Goal: Task Accomplishment & Management: Use online tool/utility

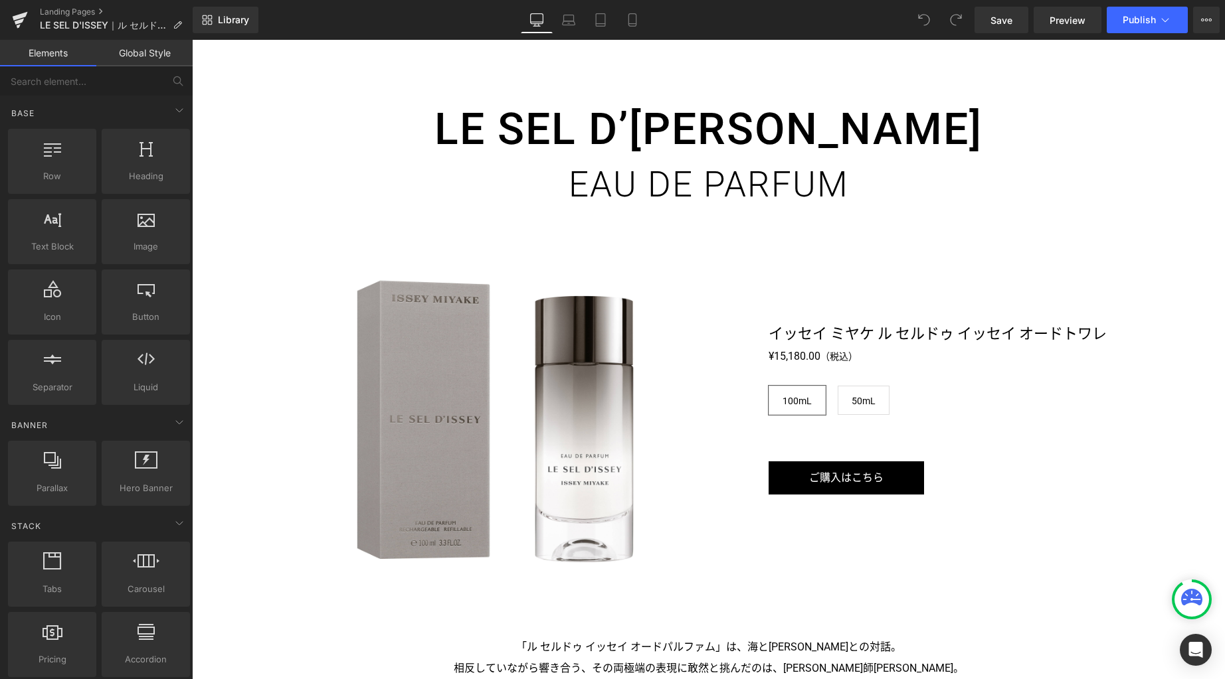
scroll to position [1922, 0]
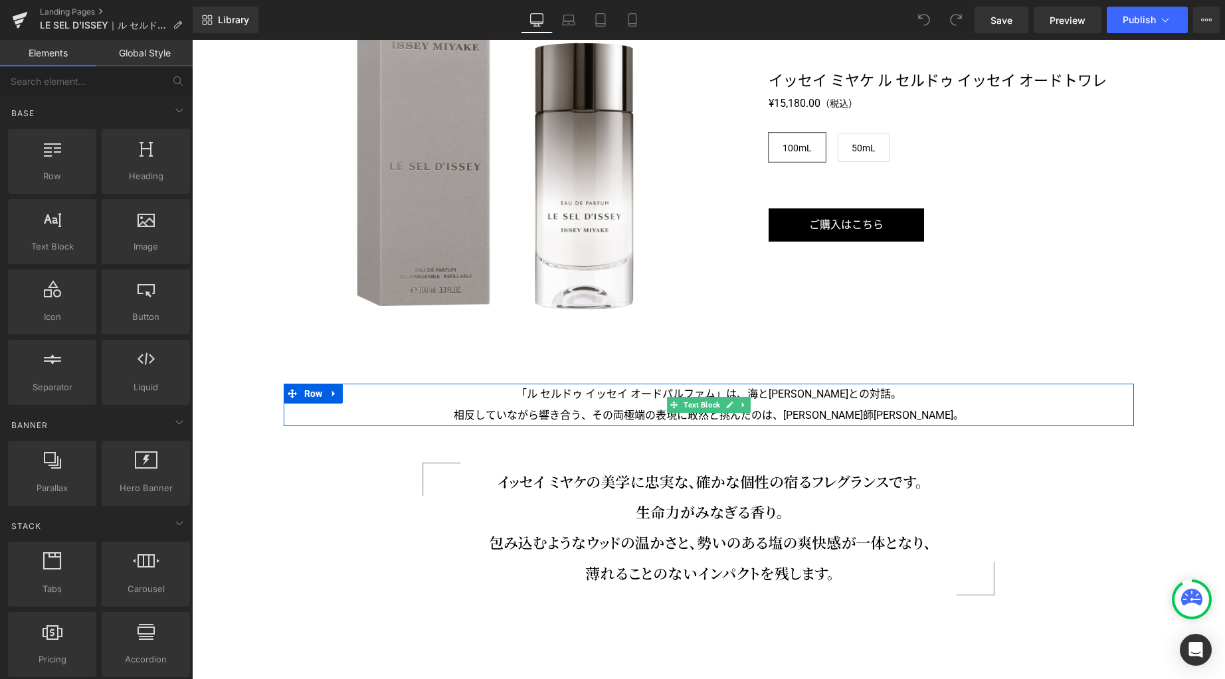
click at [573, 395] on p "「ル セルドゥ イッセイ オードパルファム」は、海と大地との対話。" at bounding box center [709, 394] width 850 height 21
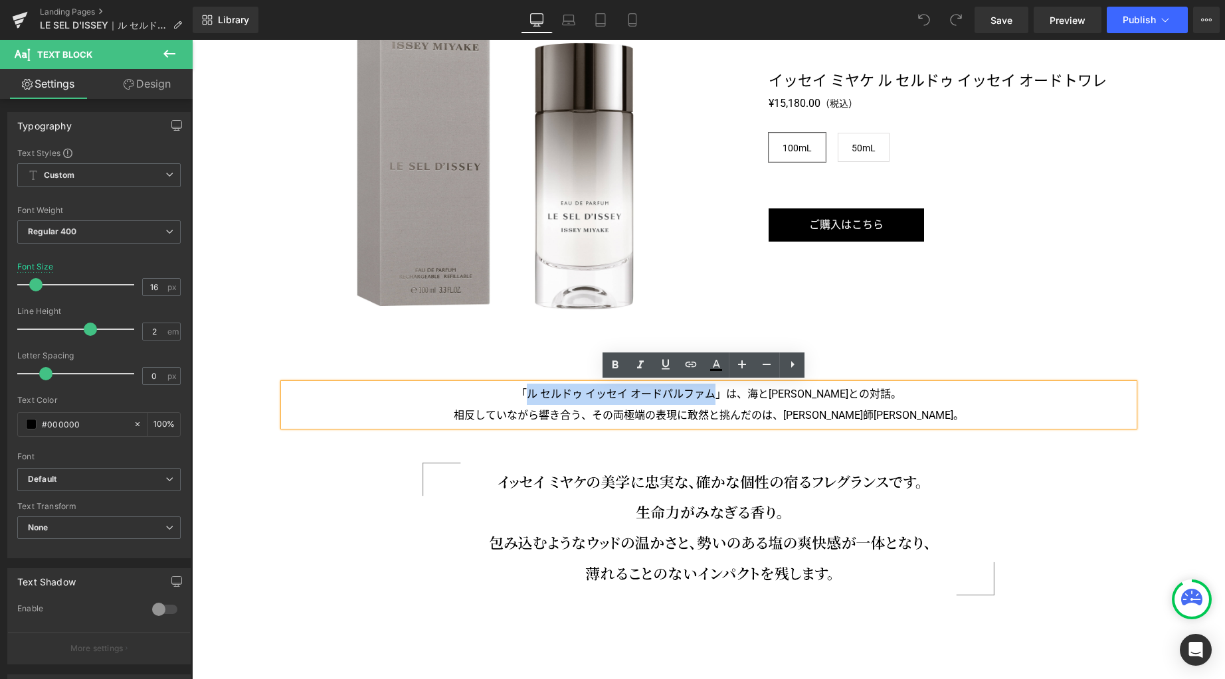
drag, startPoint x: 552, startPoint y: 393, endPoint x: 737, endPoint y: 400, distance: 184.7
click at [737, 400] on p "「ル セルドゥ イッセイ オードパルファム」は、海と大地との対話。" at bounding box center [709, 394] width 850 height 21
copy p "ル セルドゥ イッセイ オードパルファム"
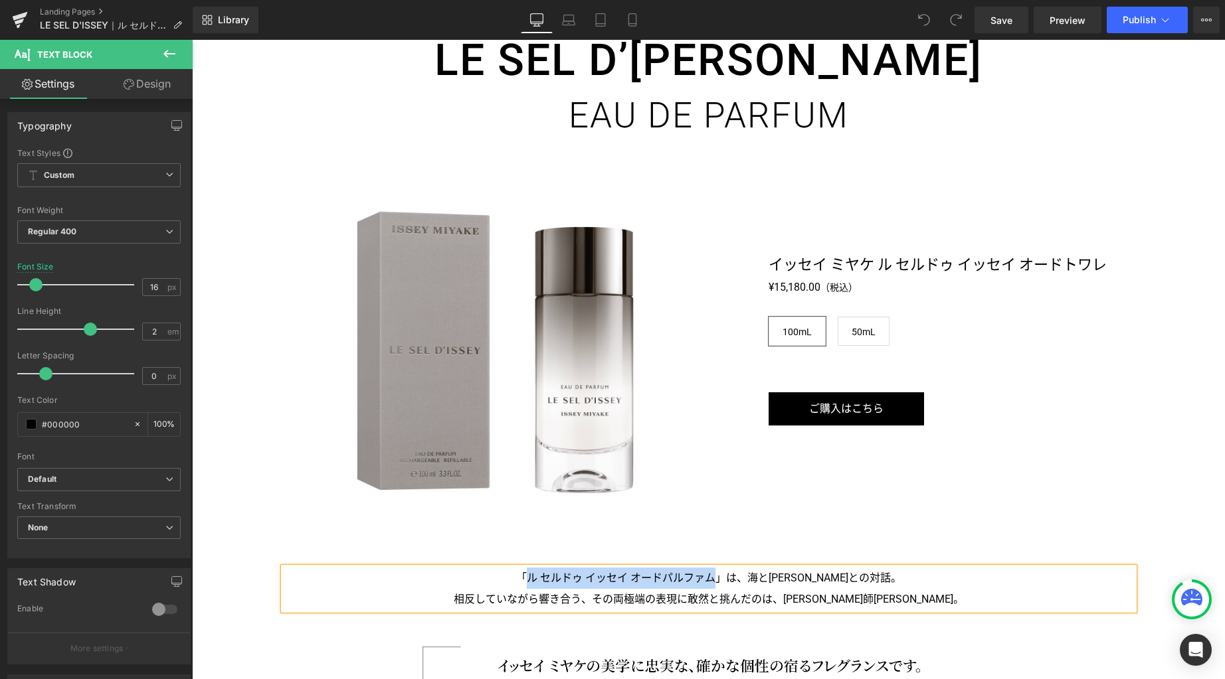
scroll to position [1640, 0]
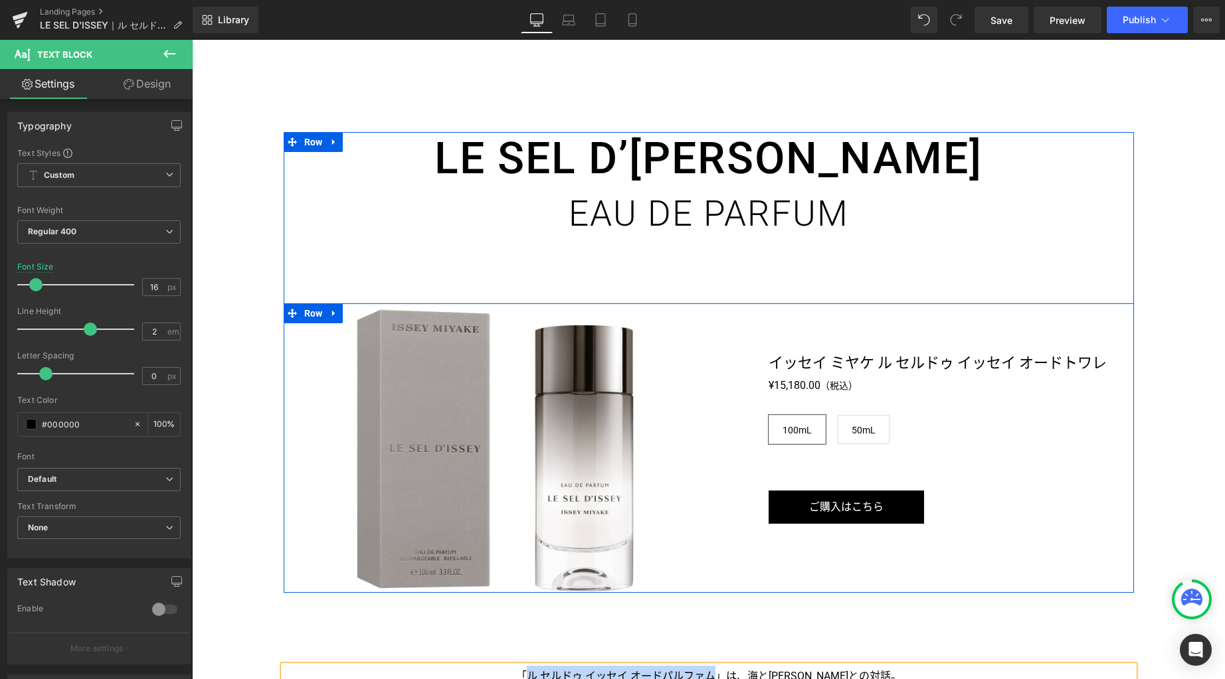
click at [920, 356] on icon at bounding box center [923, 360] width 7 height 8
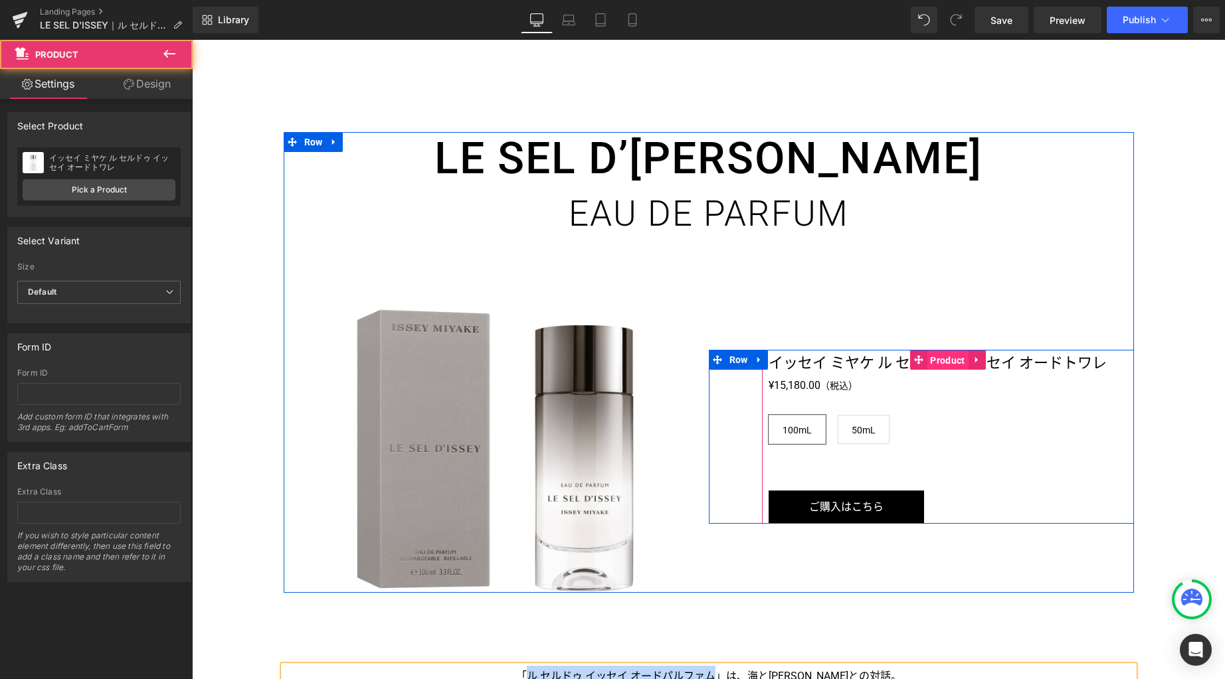
click at [930, 362] on span "Product" at bounding box center [946, 361] width 41 height 20
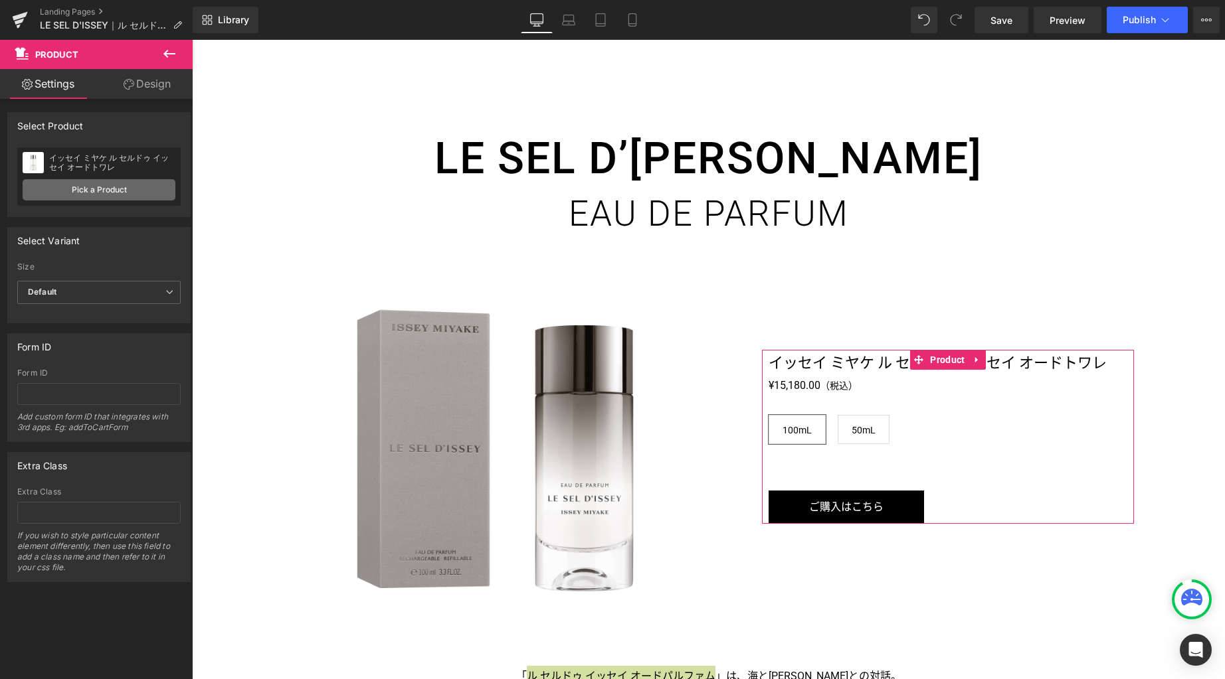
click at [131, 194] on link "Pick a Product" at bounding box center [99, 189] width 153 height 21
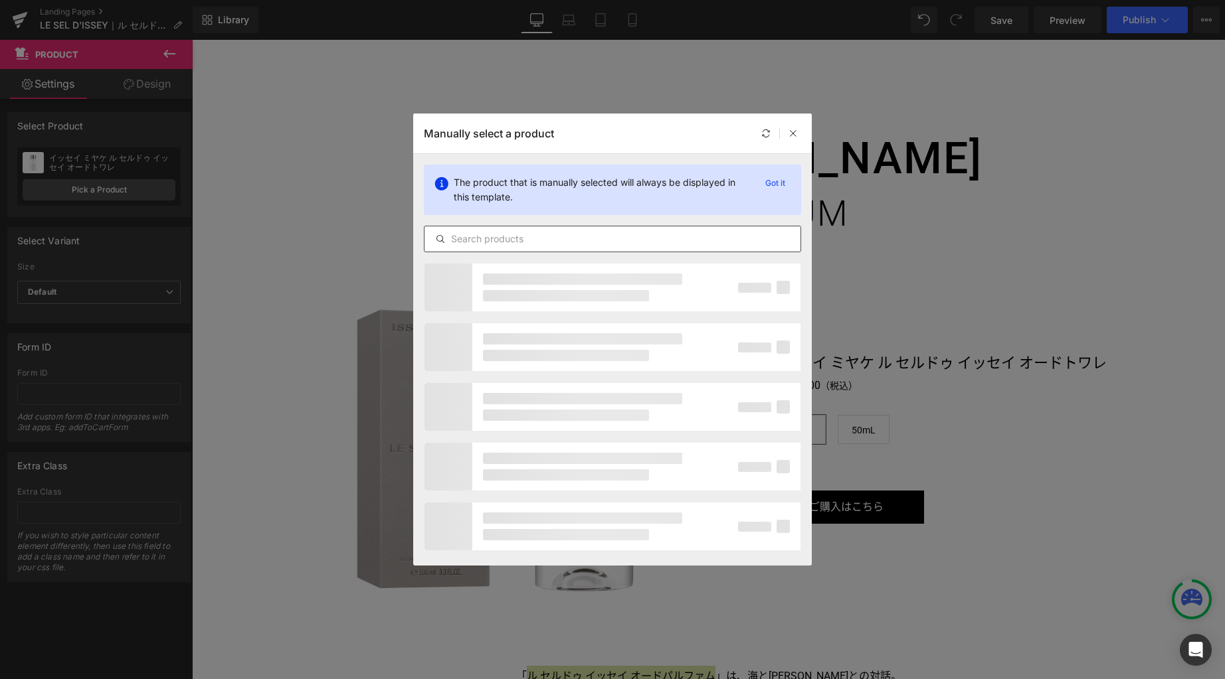
click at [519, 242] on input "text" at bounding box center [612, 239] width 376 height 16
paste input "ル セルドゥ イッセイ オードパルファム"
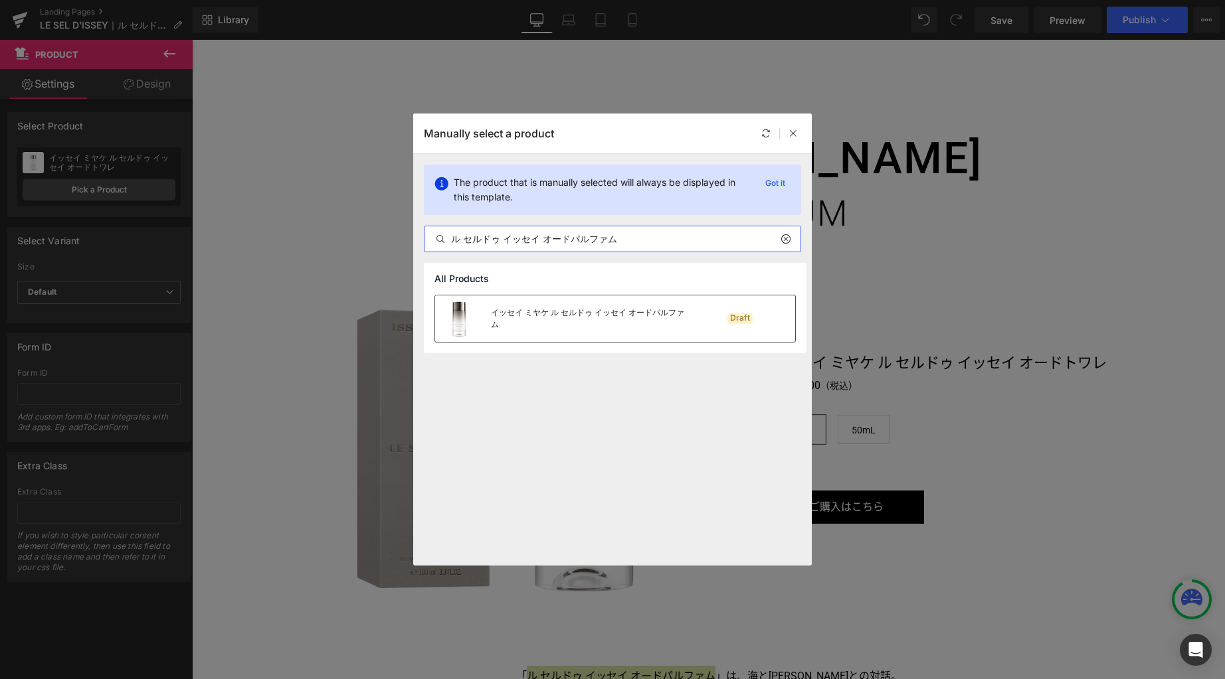
type input "ル セルドゥ イッセイ オードパルファム"
click at [603, 311] on div "イッセイ ミヤケ ル セルドゥ イッセイ オードパルファム" at bounding box center [562, 319] width 255 height 46
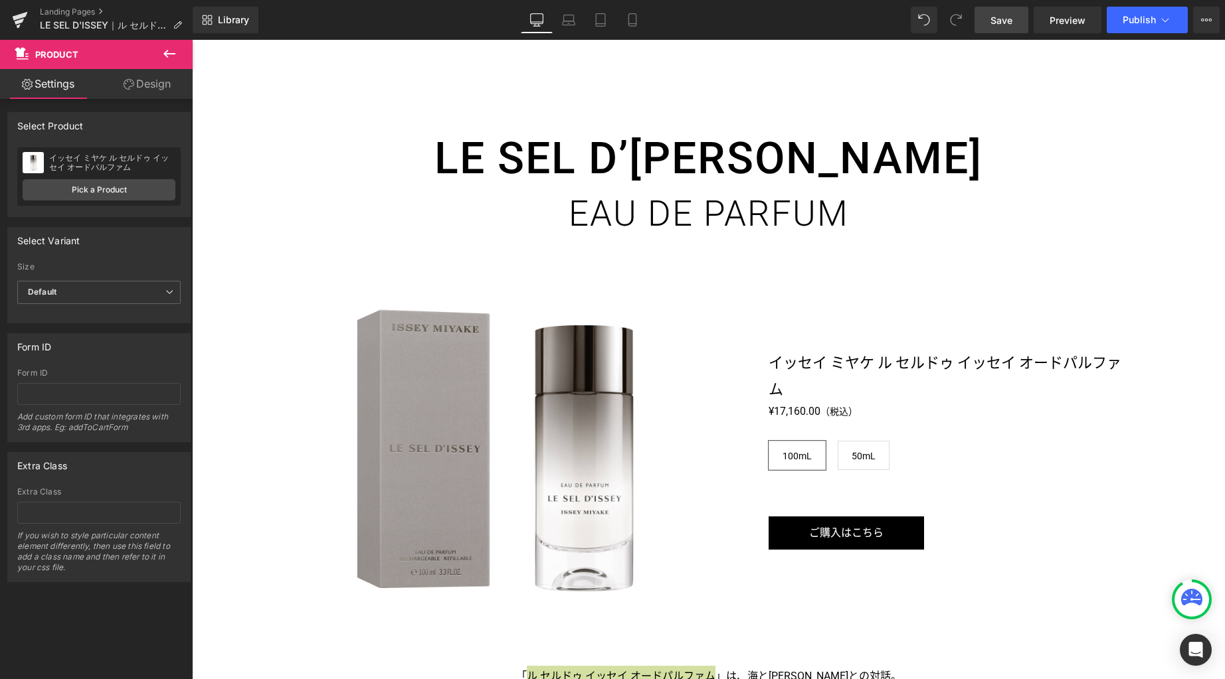
click at [993, 23] on span "Save" at bounding box center [1001, 20] width 22 height 14
click at [998, 22] on span "Save" at bounding box center [1001, 20] width 22 height 14
click at [87, 11] on link "Landing Pages" at bounding box center [116, 12] width 153 height 11
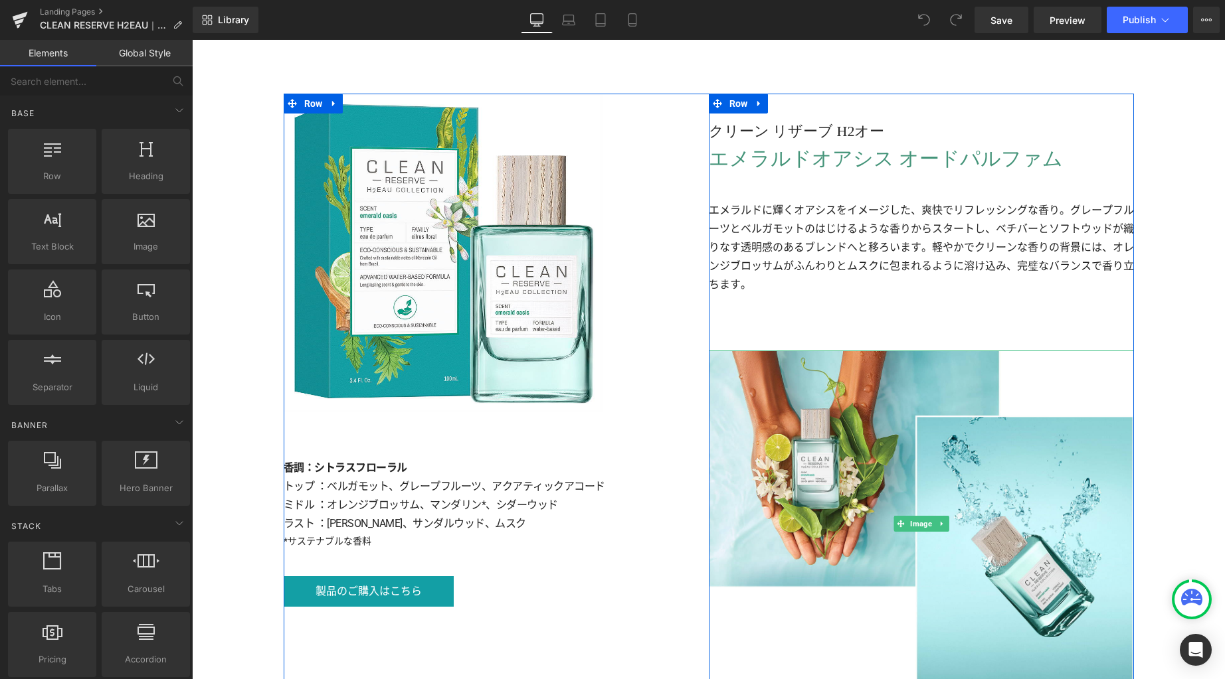
scroll to position [2812, 0]
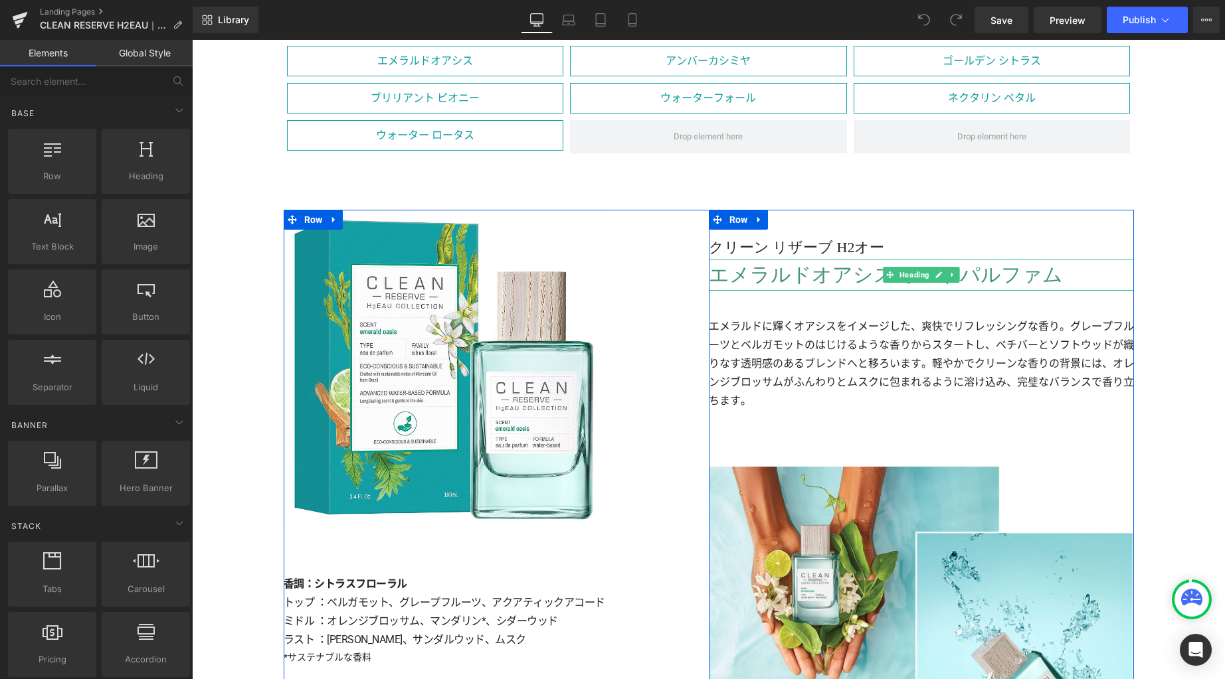
click at [764, 276] on h3 "エメラルドオアシス オードパルファム" at bounding box center [921, 275] width 425 height 32
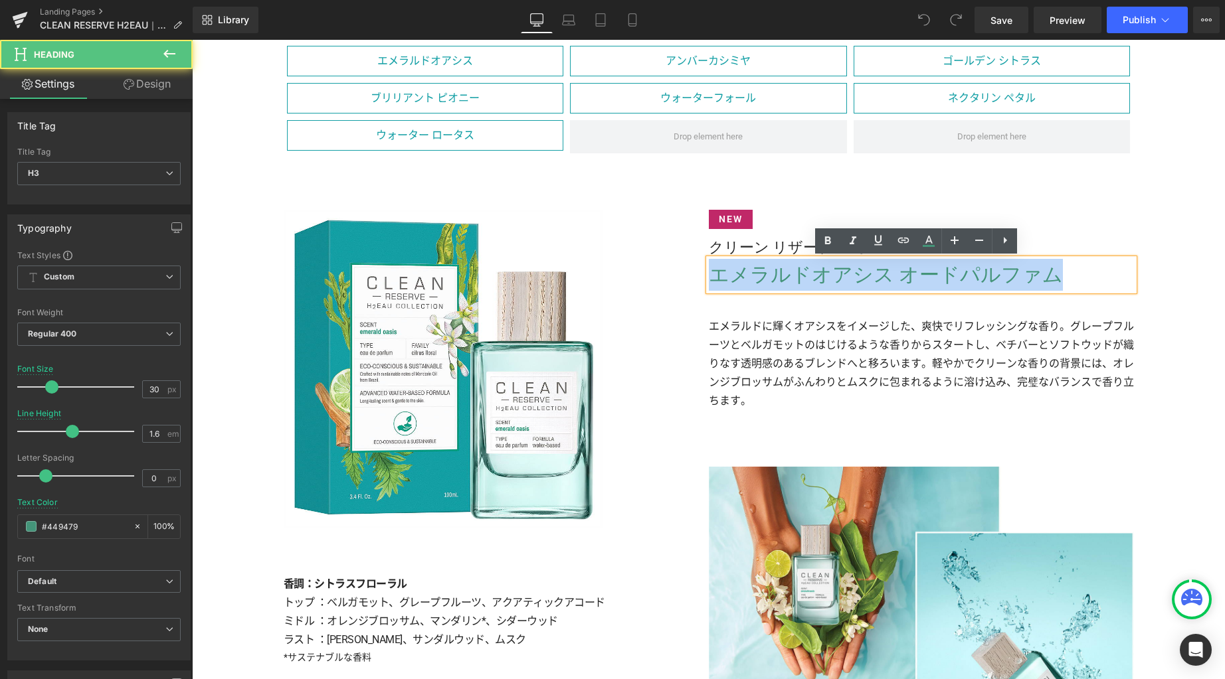
drag, startPoint x: 711, startPoint y: 277, endPoint x: 1039, endPoint y: 281, distance: 327.4
click at [1039, 281] on h3 "エメラルドオアシス オードパルファム" at bounding box center [921, 275] width 425 height 32
copy h3 "エメラルドオアシス オードパルファム"
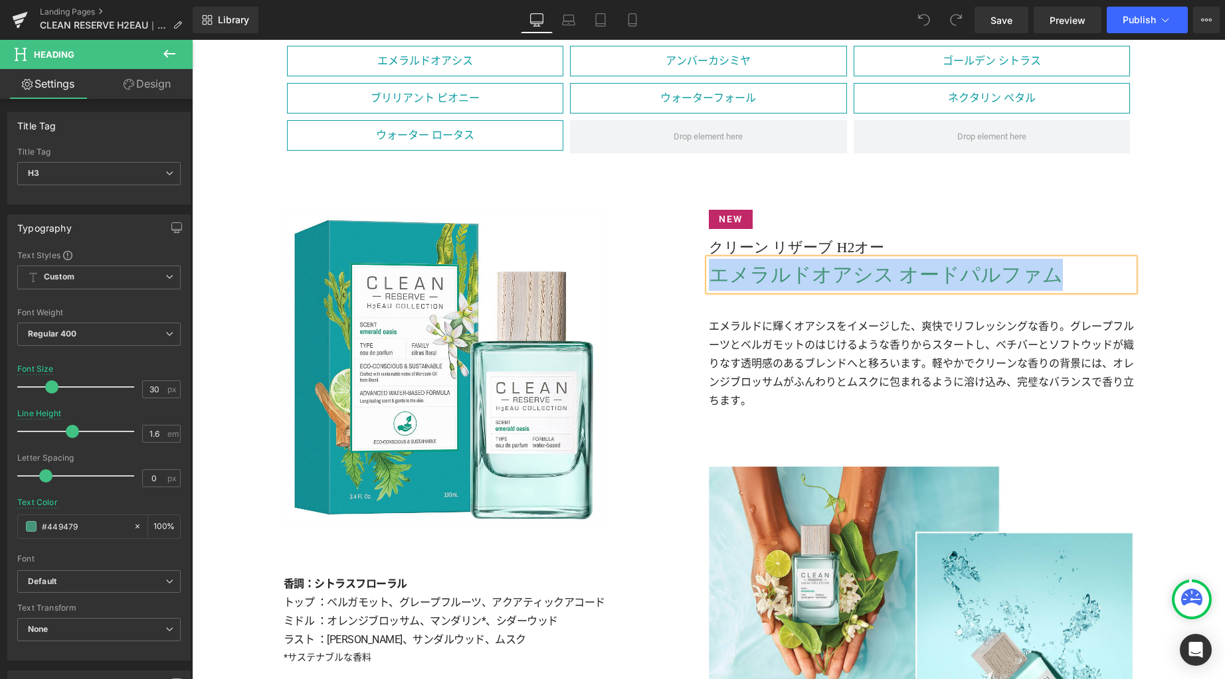
click at [1076, 400] on p "エメラルドに輝くオアシスをイメージした、爽快でリフレッシングな香り。グレープフルーツとベルガモットのはじけるような香りからスタートし、ベチバーとソフトウッドが…" at bounding box center [921, 363] width 425 height 93
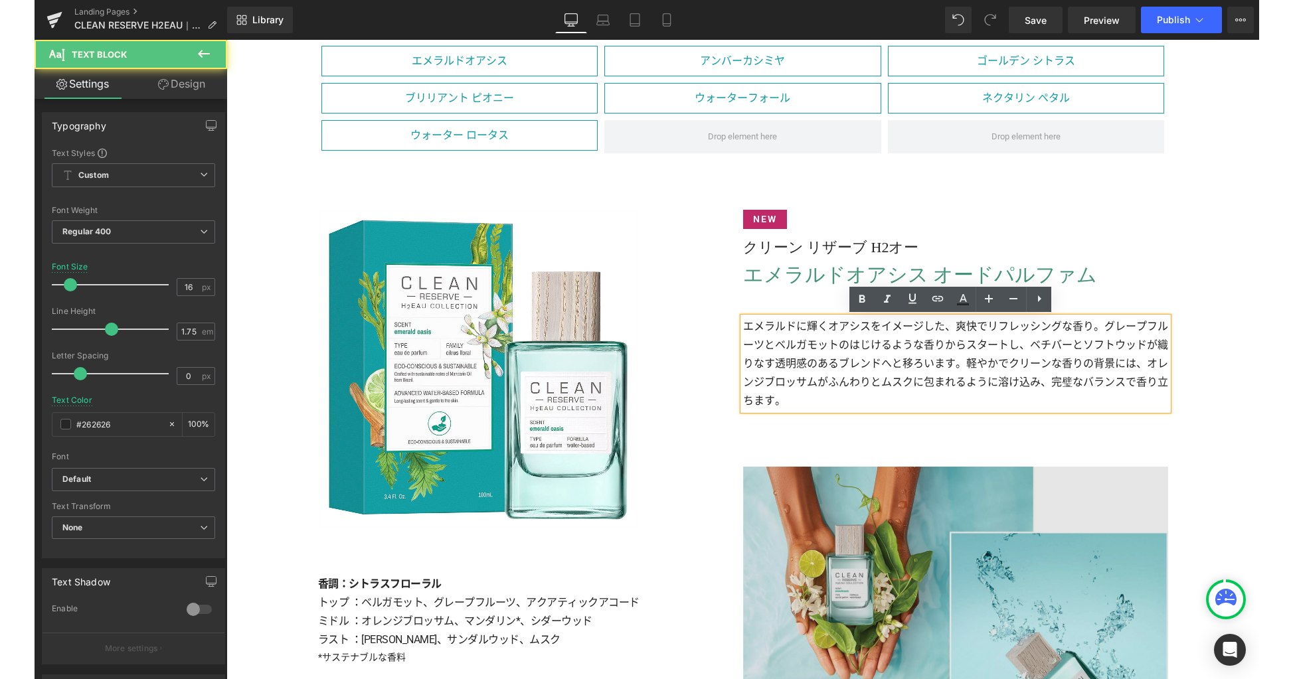
scroll to position [3067, 0]
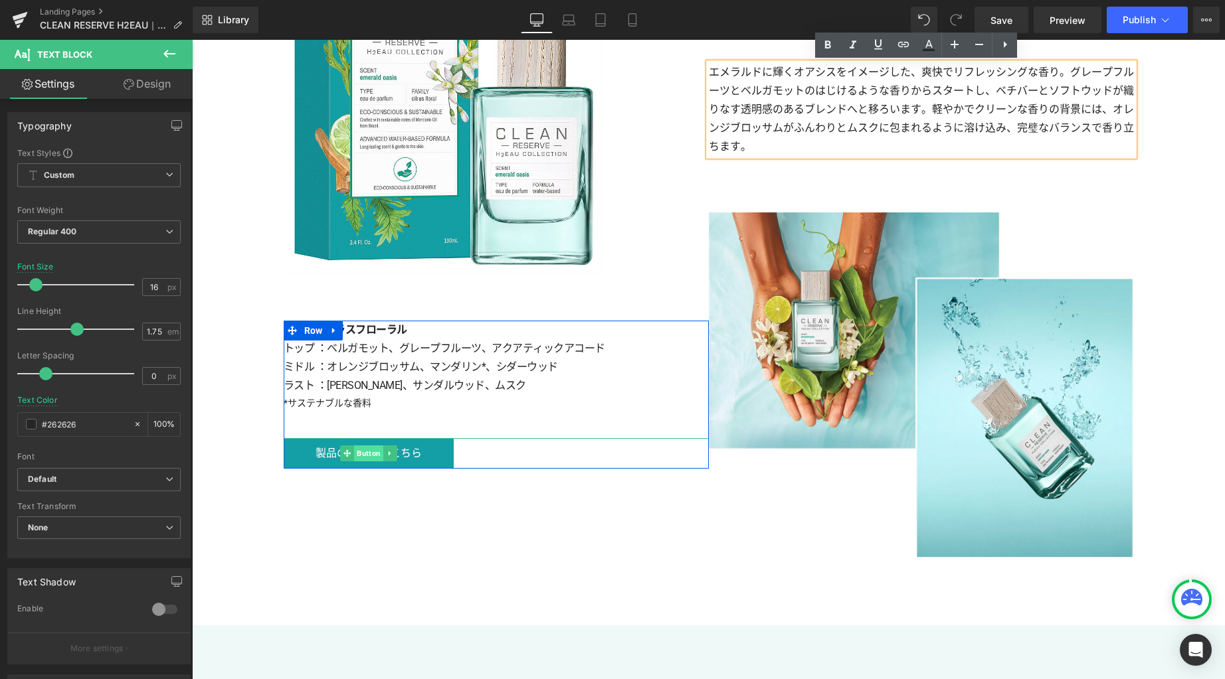
click at [371, 452] on span "Button" at bounding box center [368, 454] width 29 height 16
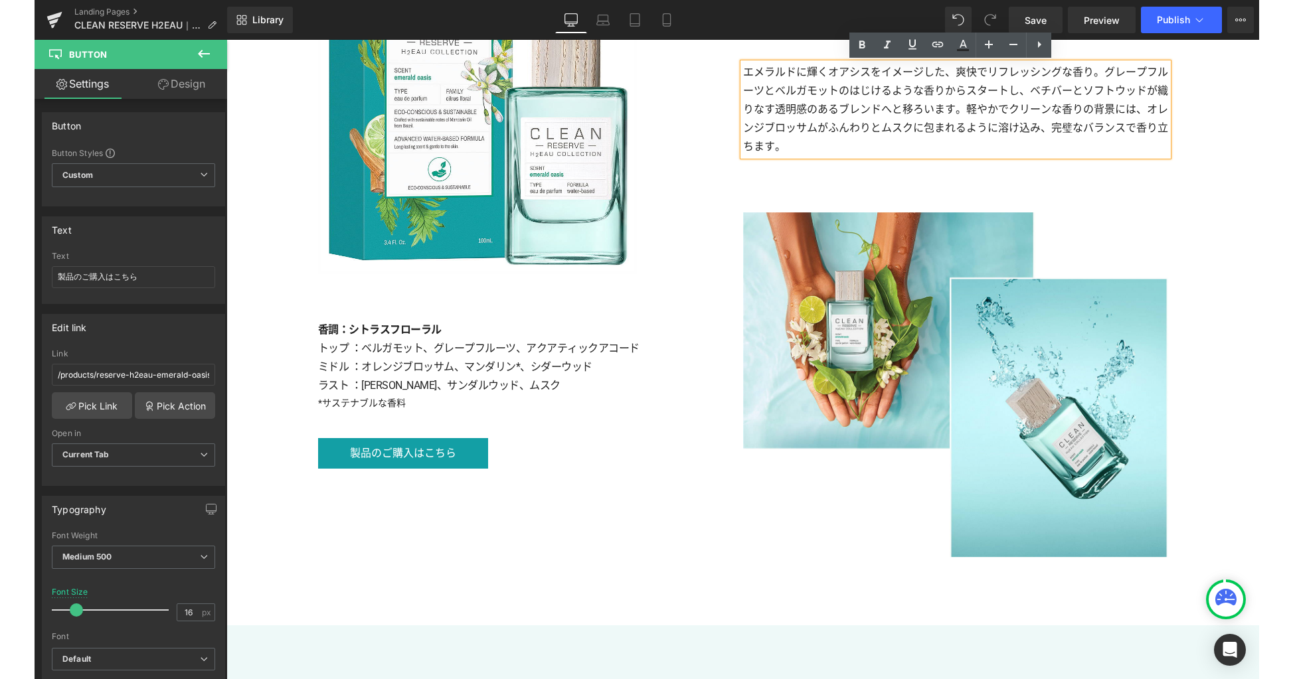
scroll to position [3089, 0]
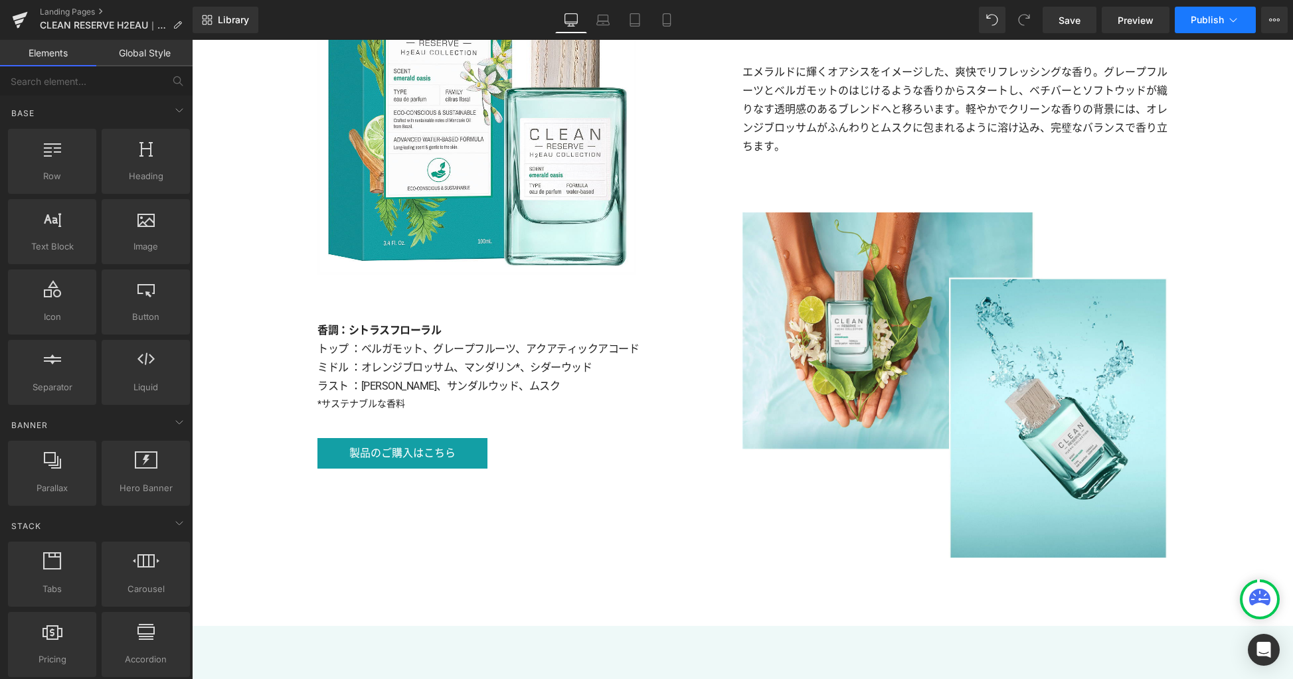
click at [1218, 23] on span "Publish" at bounding box center [1207, 20] width 33 height 11
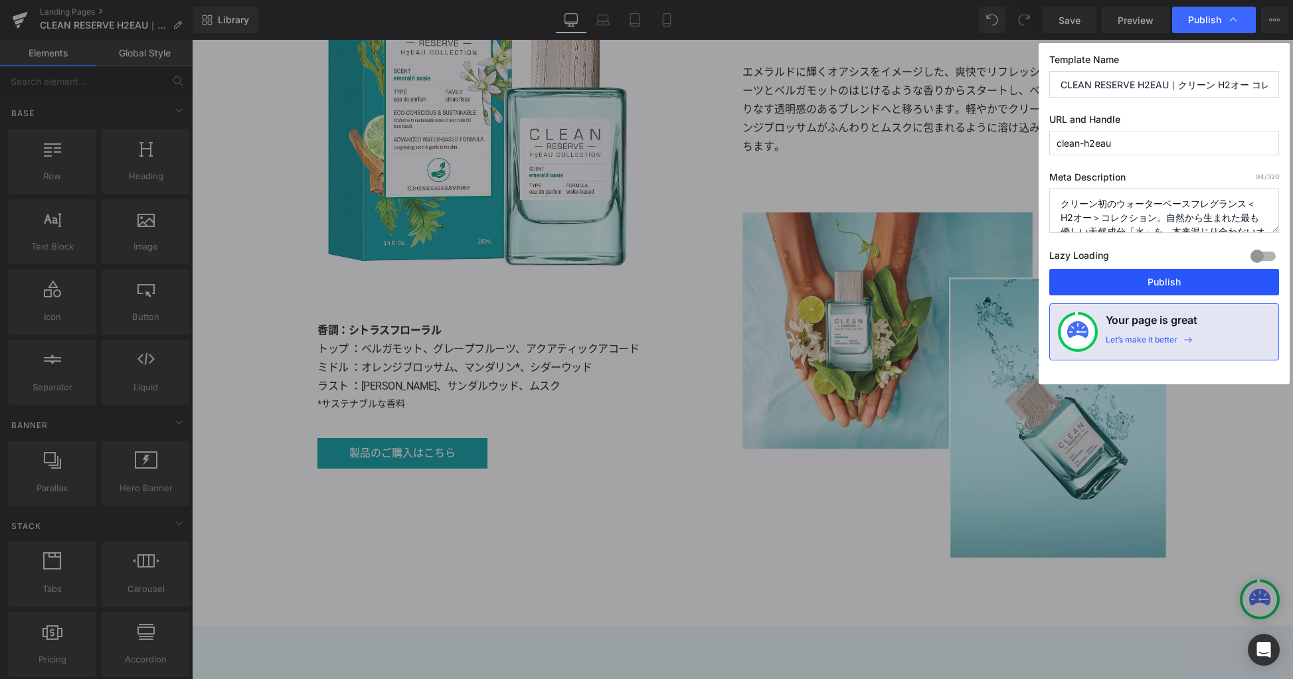
click at [1167, 282] on button "Publish" at bounding box center [1164, 282] width 230 height 27
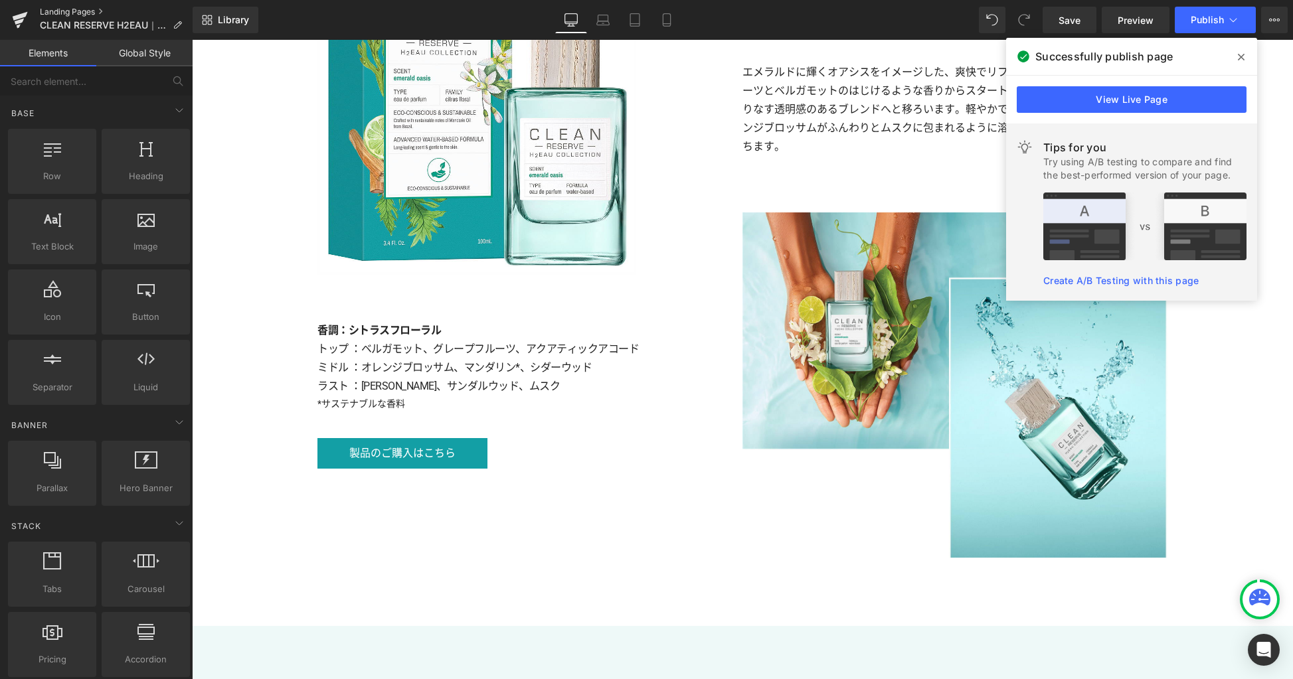
click at [58, 13] on link "Landing Pages" at bounding box center [116, 12] width 153 height 11
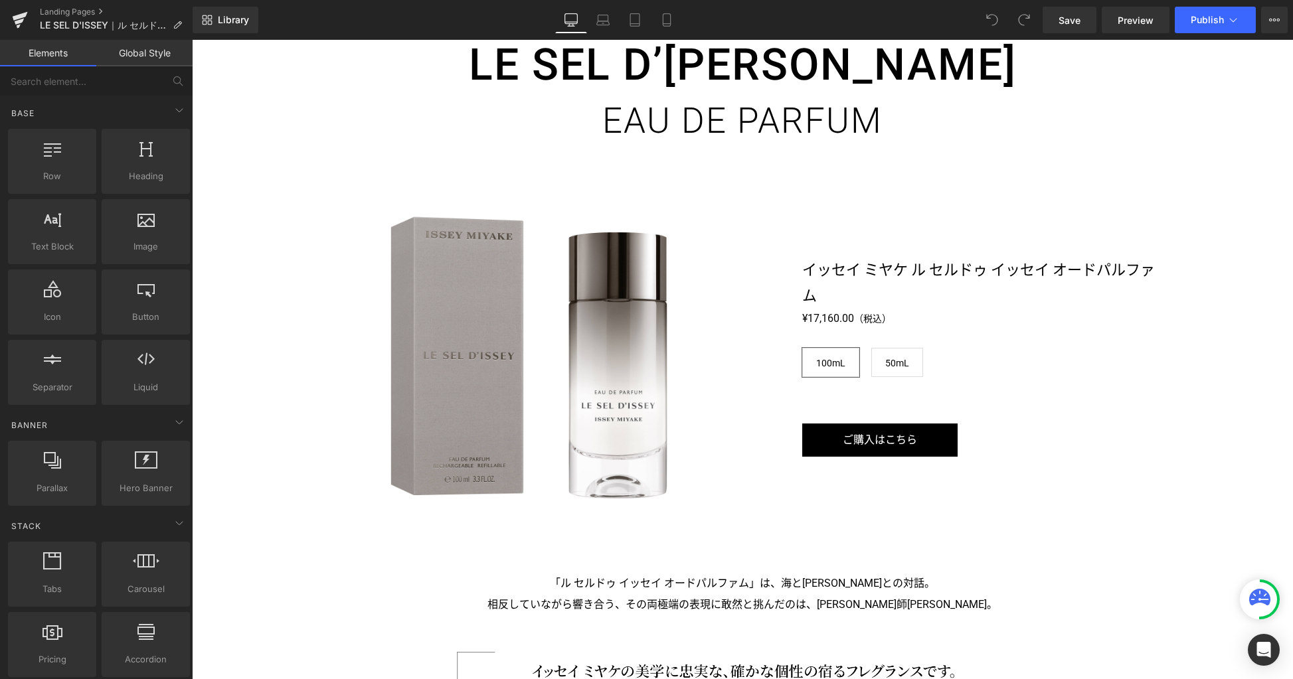
scroll to position [1924, 0]
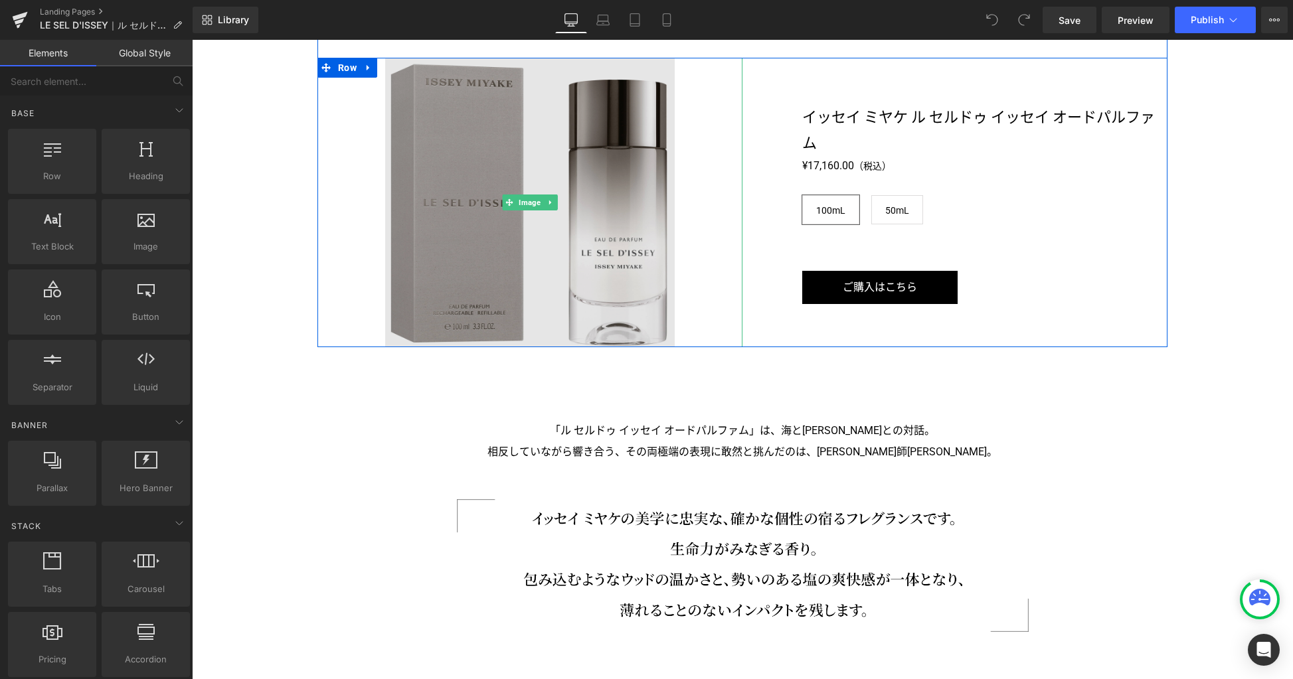
click at [620, 313] on img at bounding box center [530, 203] width 290 height 290
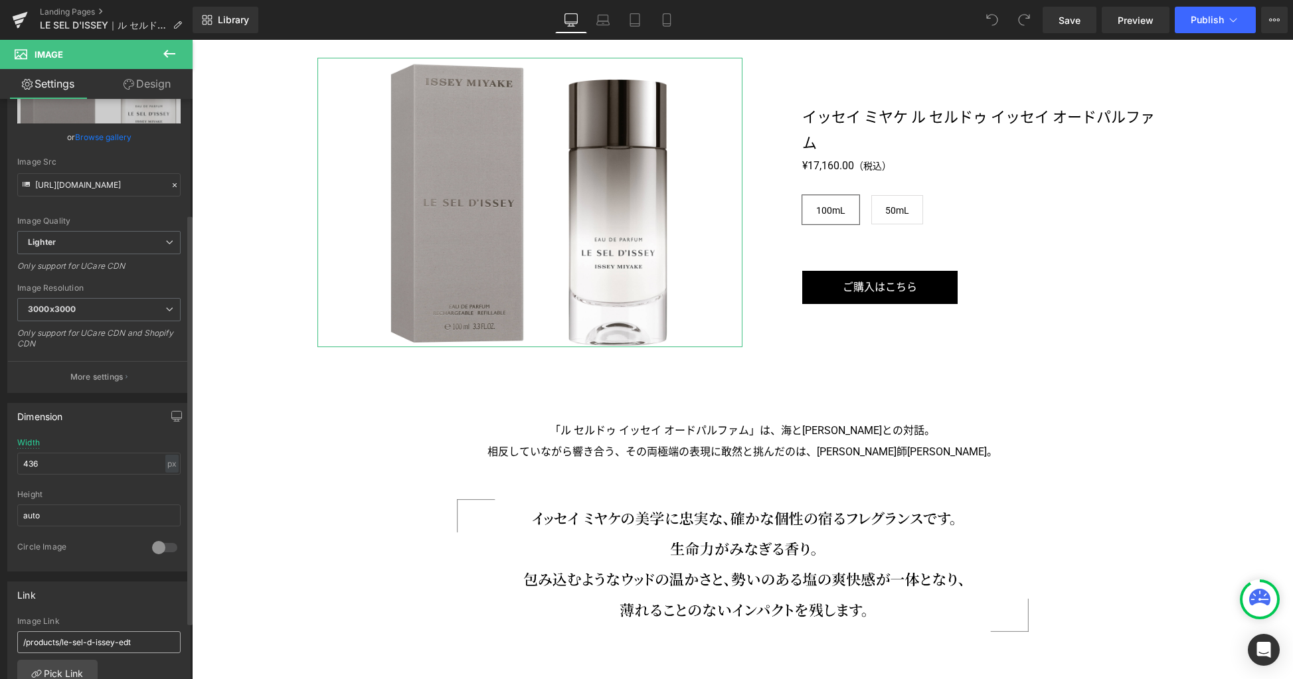
scroll to position [264, 0]
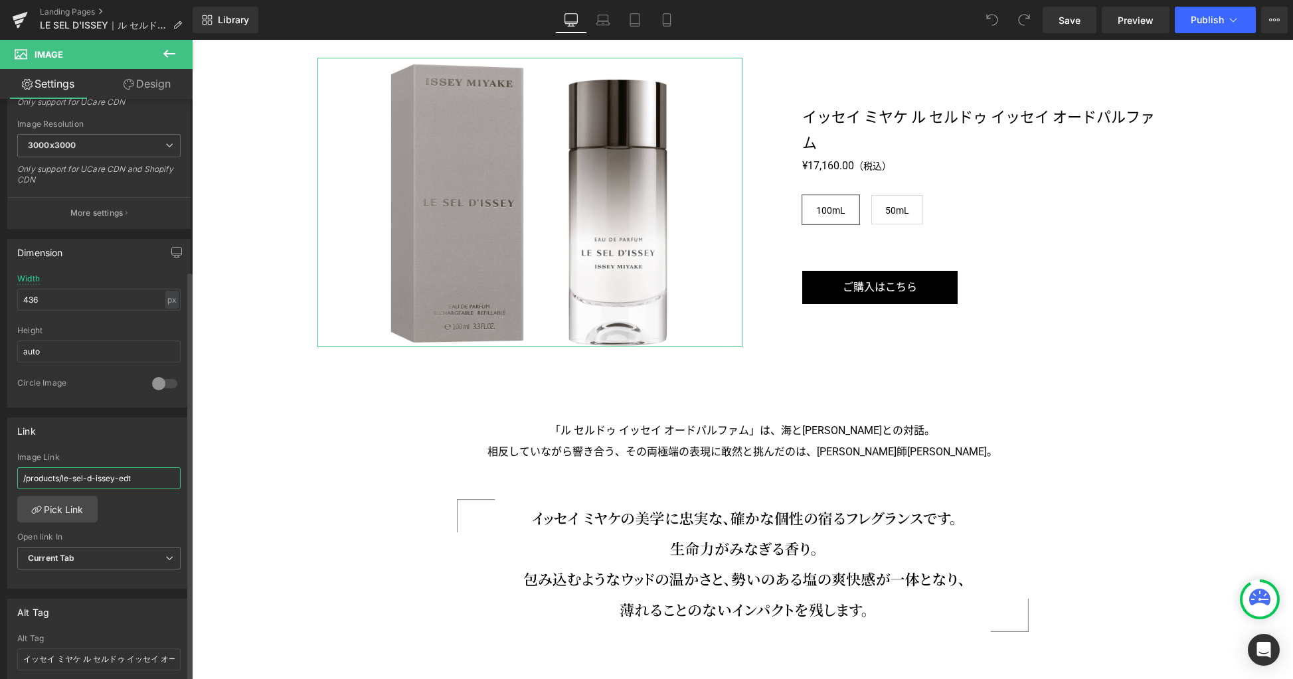
click at [116, 474] on input "/products/le-sel-d-issey-edt" at bounding box center [98, 478] width 163 height 22
type input "/products/le-sel-d-issey-edp"
click at [606, 31] on link "Laptop" at bounding box center [603, 20] width 32 height 27
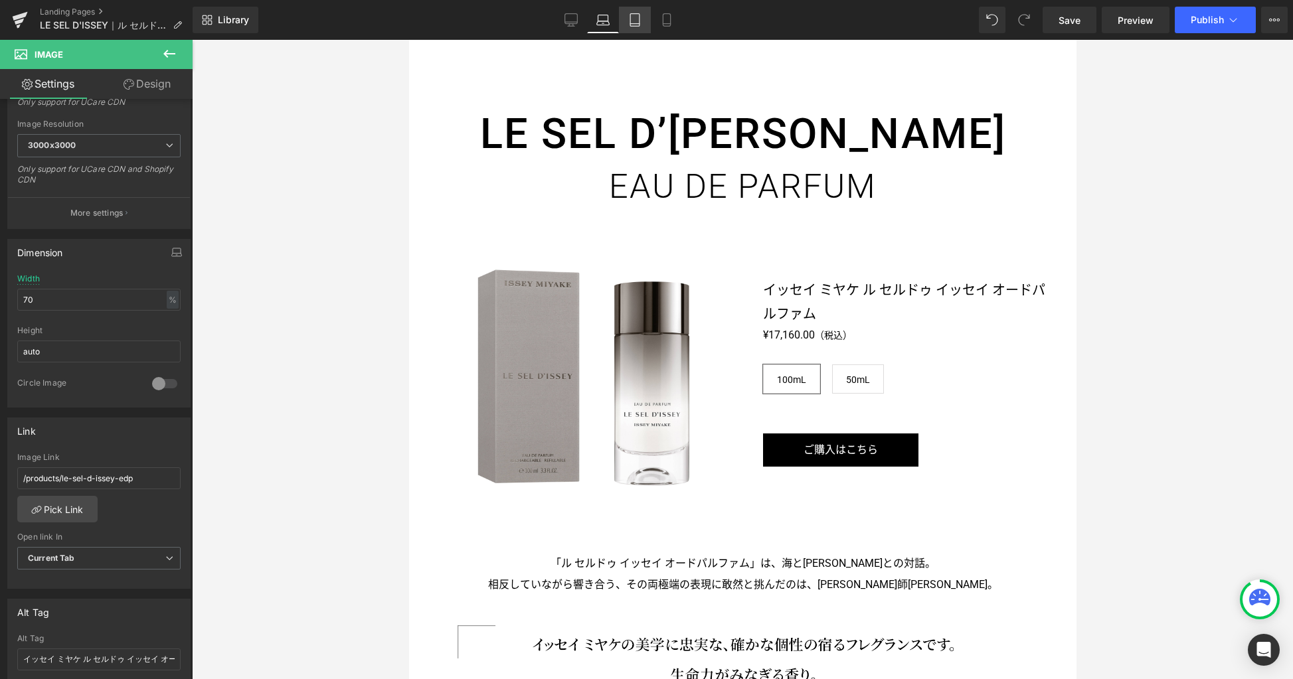
click at [632, 26] on icon at bounding box center [634, 20] width 9 height 13
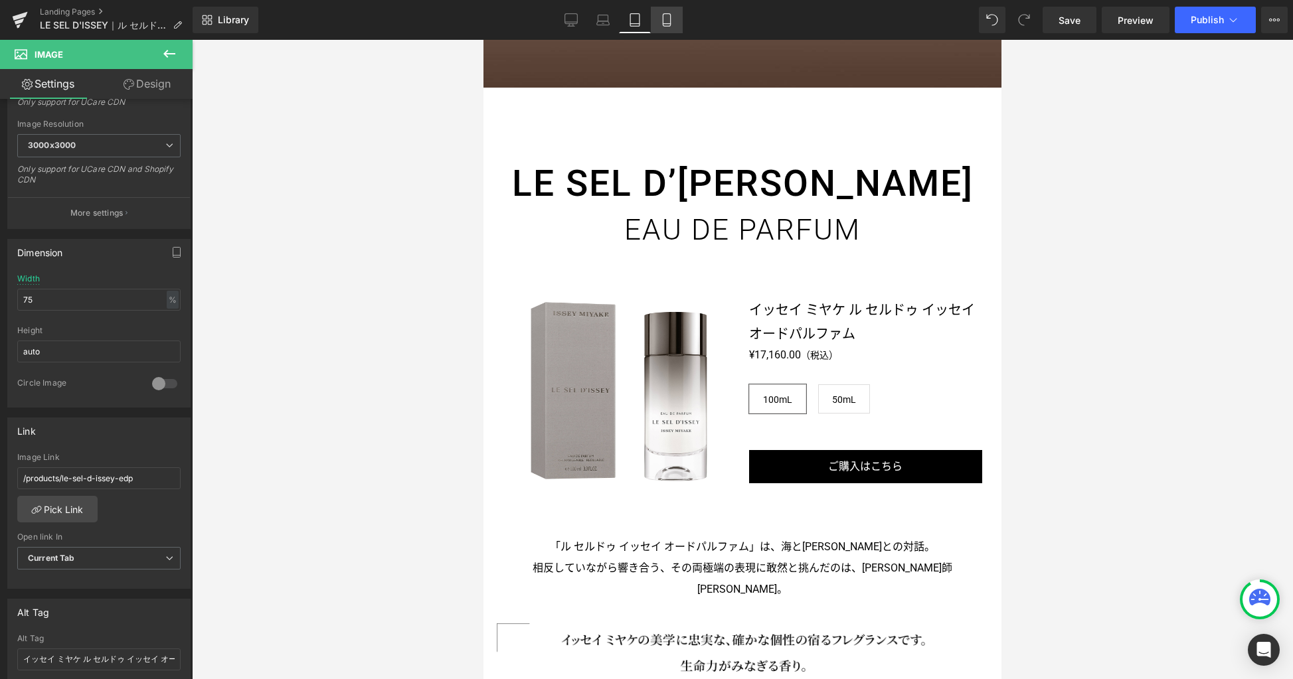
click at [655, 25] on link "Mobile" at bounding box center [667, 20] width 32 height 27
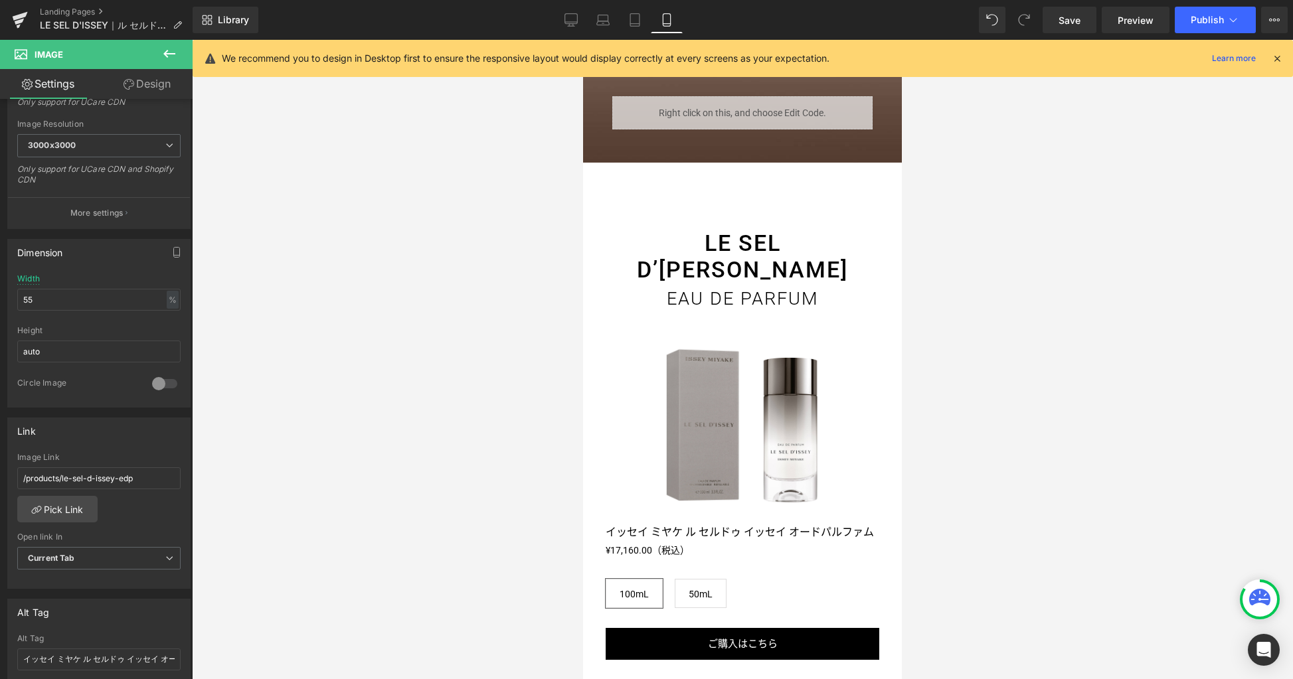
scroll to position [1153, 0]
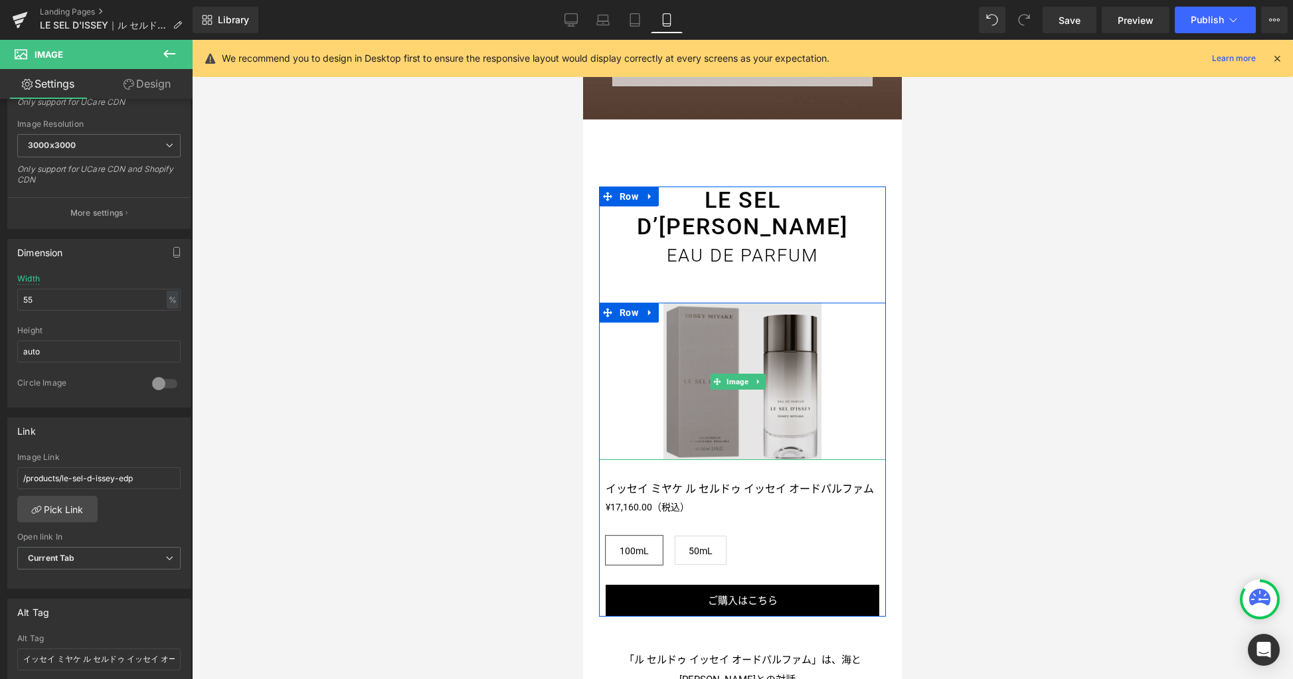
click at [694, 386] on img at bounding box center [742, 382] width 158 height 158
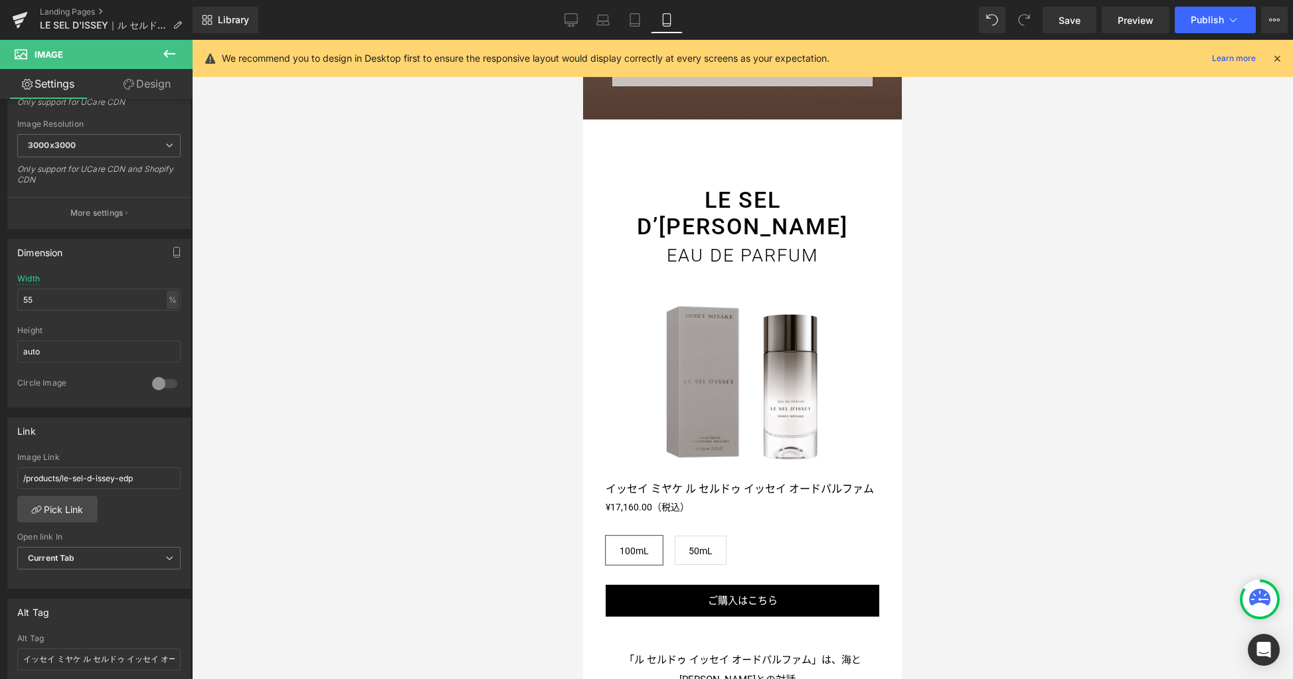
drag, startPoint x: 576, startPoint y: 23, endPoint x: 643, endPoint y: 39, distance: 69.1
click at [576, 23] on icon at bounding box center [570, 19] width 13 height 13
type input "436"
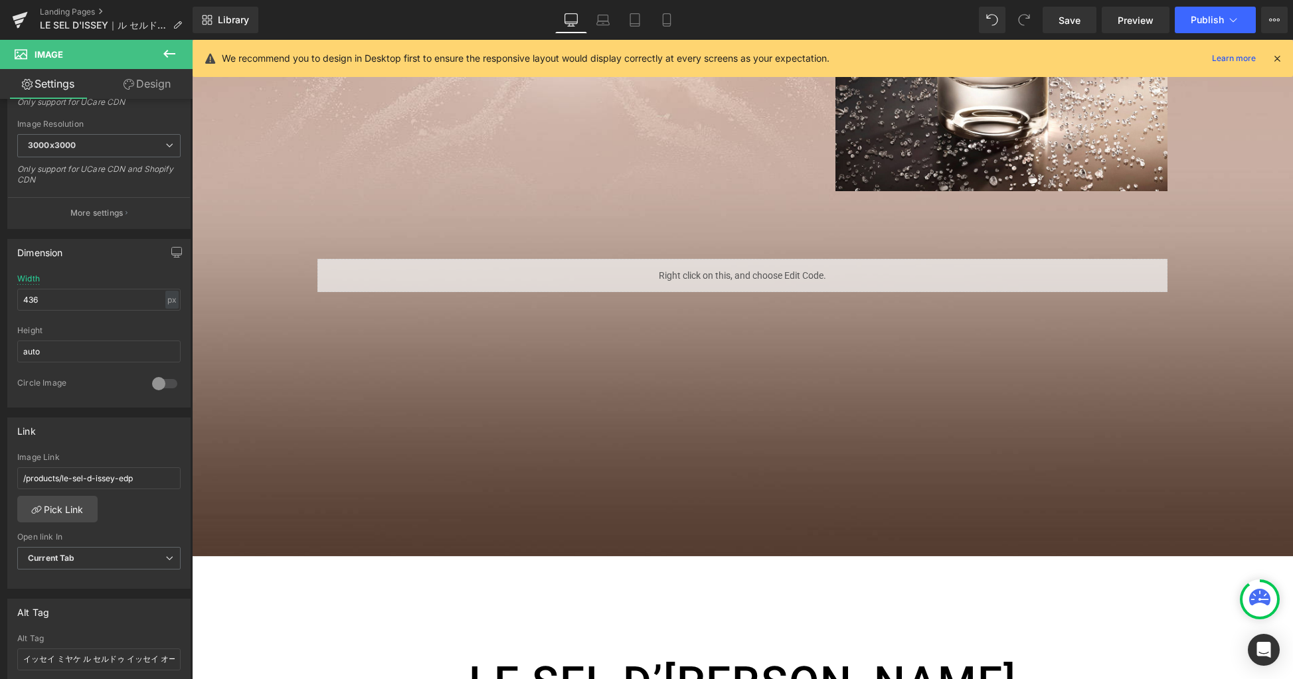
scroll to position [1727, 0]
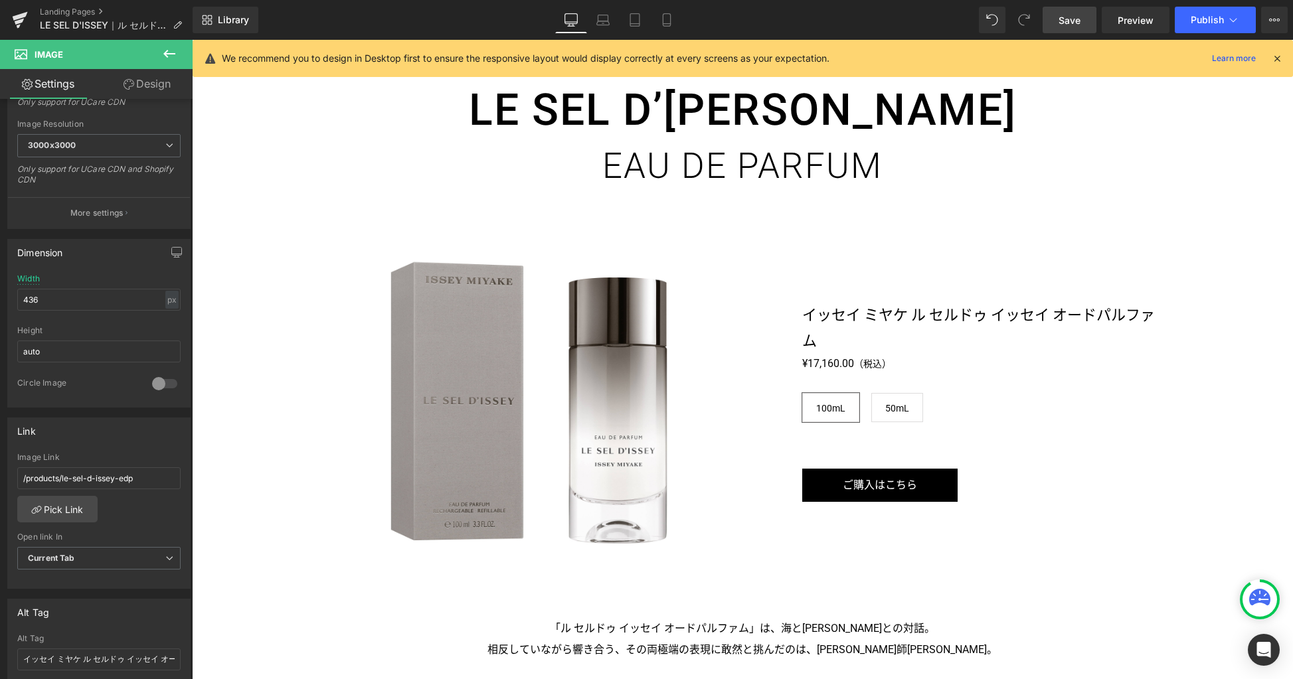
click at [1061, 26] on span "Save" at bounding box center [1070, 20] width 22 height 14
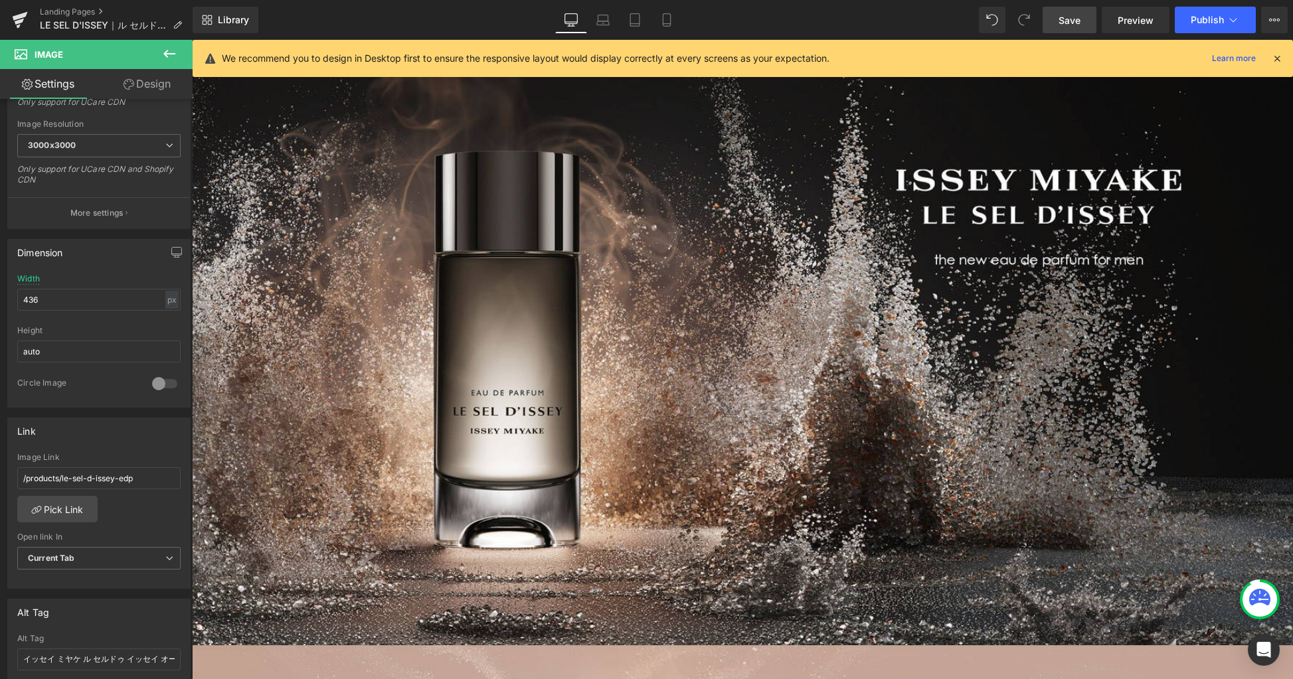
scroll to position [627, 0]
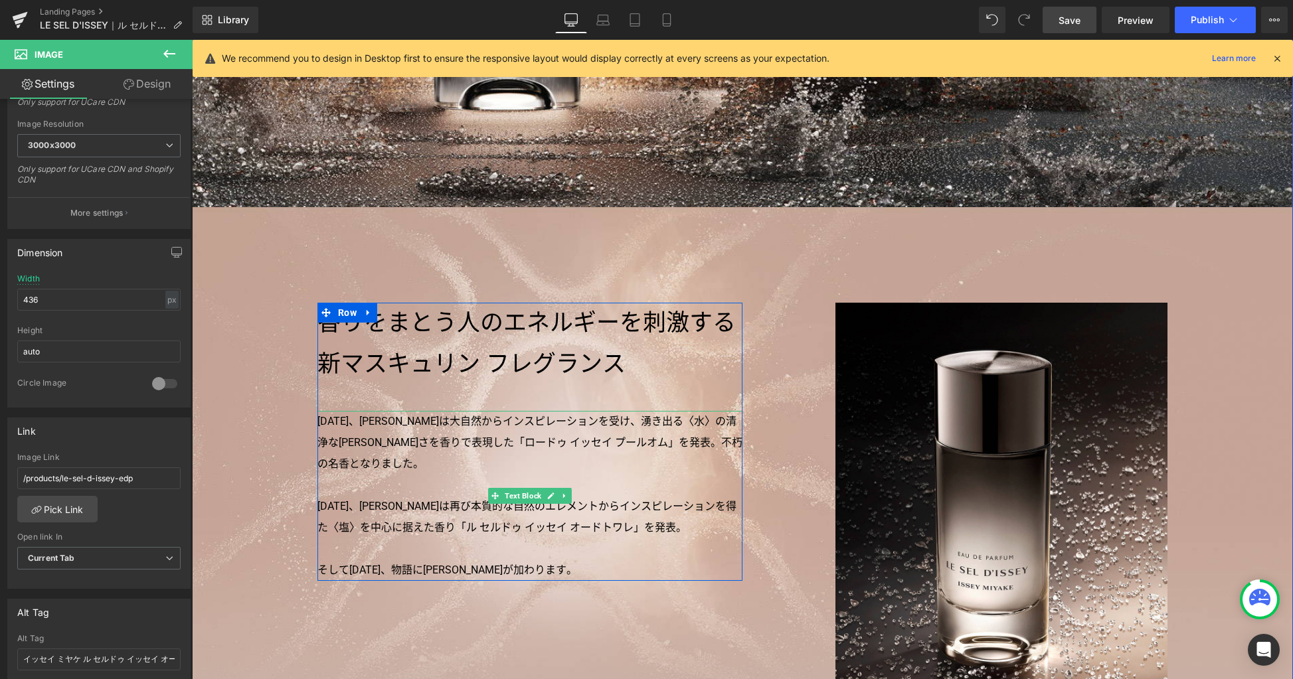
click at [677, 446] on p "1994年、三宅一生は大自然からインスピレーションを受け、湧き出る〈水〉の清浄な力強さを香りで表現した「ロードゥ イッセイ プールオム」を発表。不朽の名香とな…" at bounding box center [529, 443] width 425 height 64
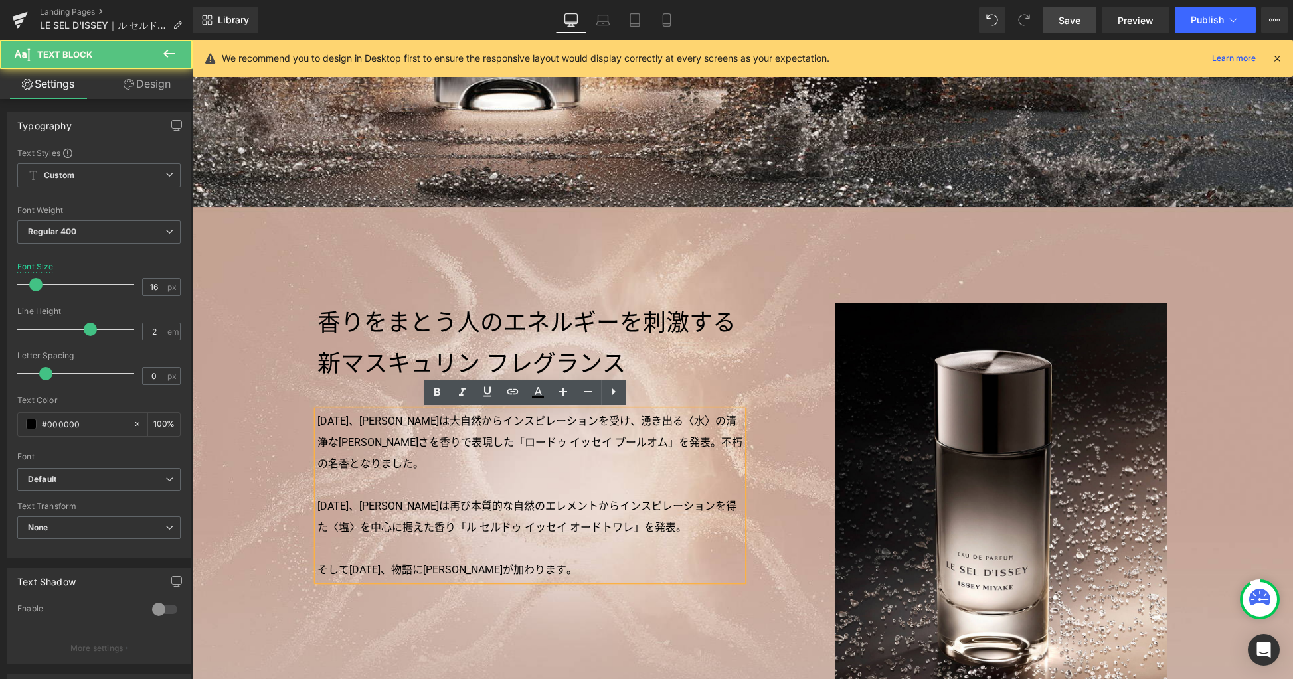
click at [676, 445] on p "1994年、三宅一生は大自然からインスピレーションを受け、湧き出る〈水〉の清浄な力強さを香りで表現した「ロードゥ イッセイ プールオム」を発表。不朽の名香とな…" at bounding box center [529, 443] width 425 height 64
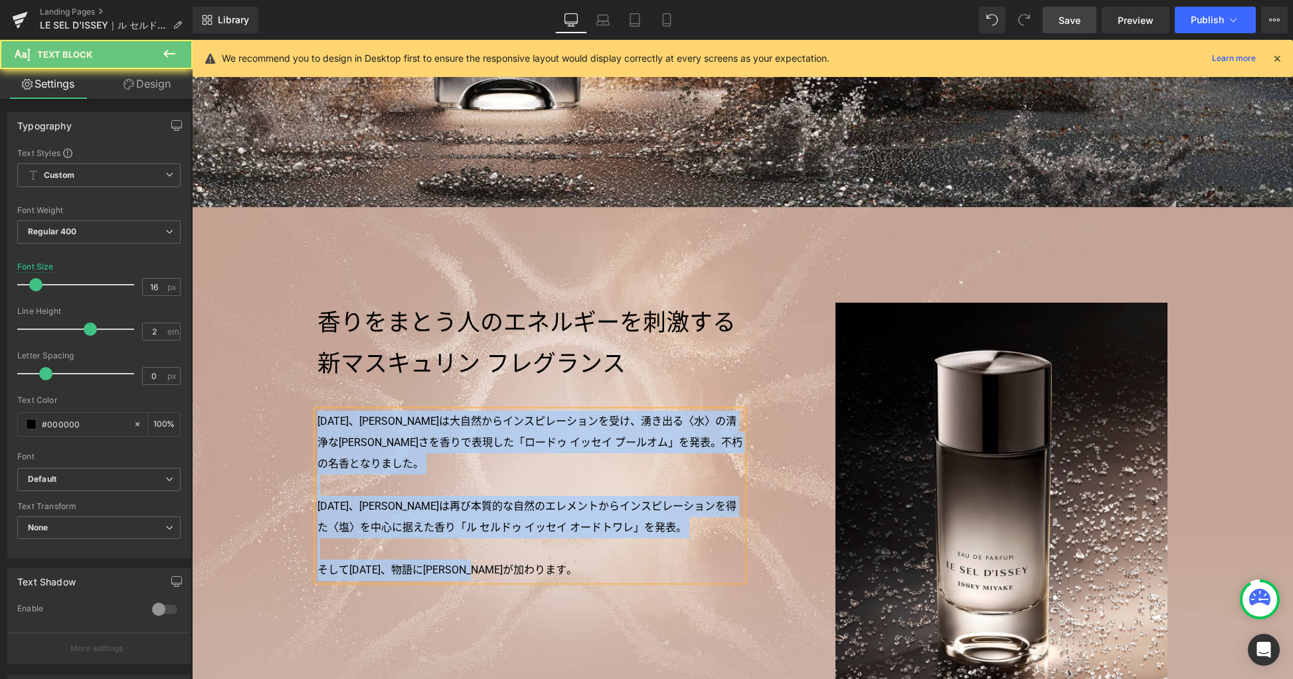
copy div "1994年、三宅一生は大自然からインスピレーションを受け、湧き出る〈水〉の清浄な力強さを香りで表現した「ロードゥ イッセイ プールオム」を発表。不朽の名香とな…"
click at [1209, 279] on div "香りをまとう人のエネルギーを刺激する新マスキュリン フレグランス Heading 1994年、三宅一生は大自然からインスピレーションを受け、湧き出る〈水〉の清…" at bounding box center [742, 645] width 1101 height 876
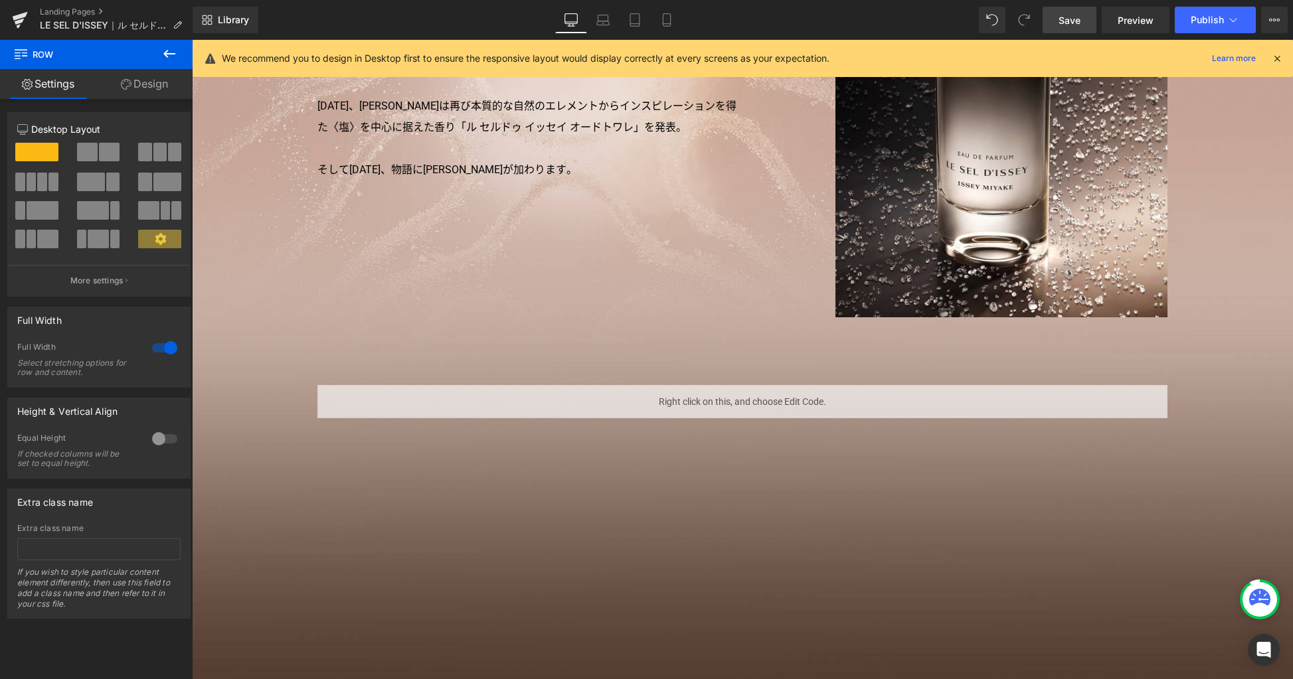
scroll to position [1480, 0]
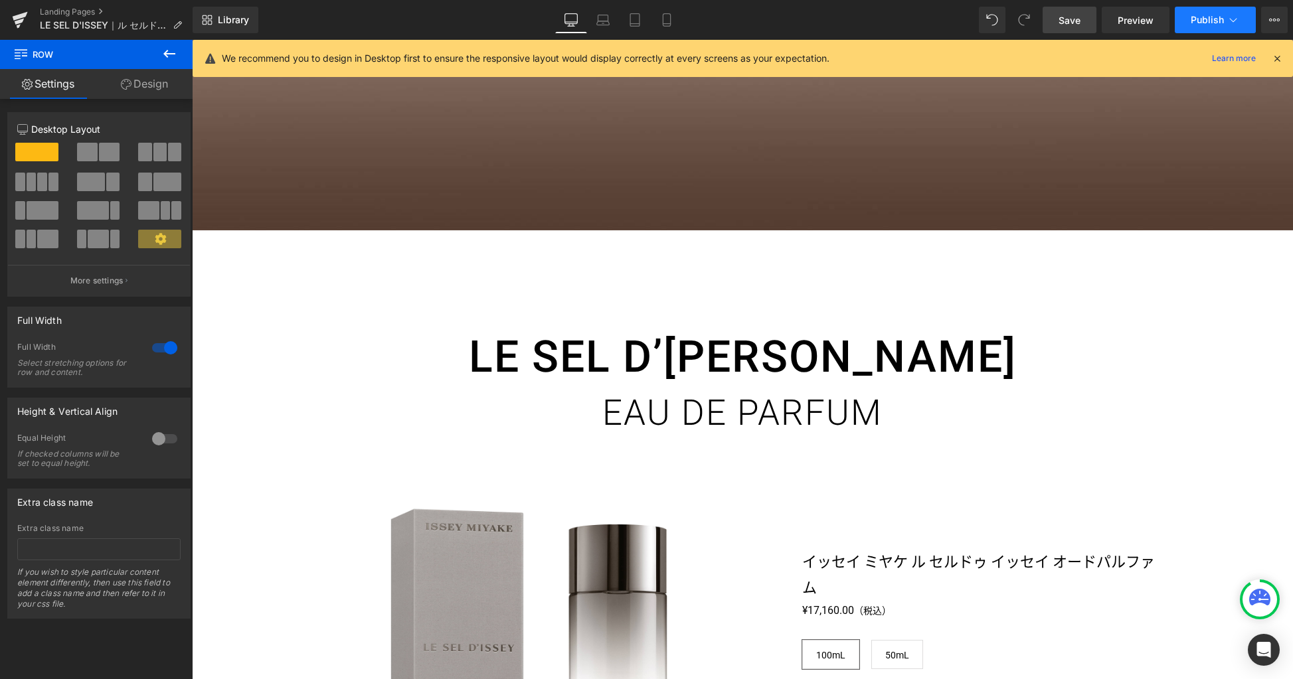
click at [1224, 25] on button "Publish" at bounding box center [1215, 20] width 81 height 27
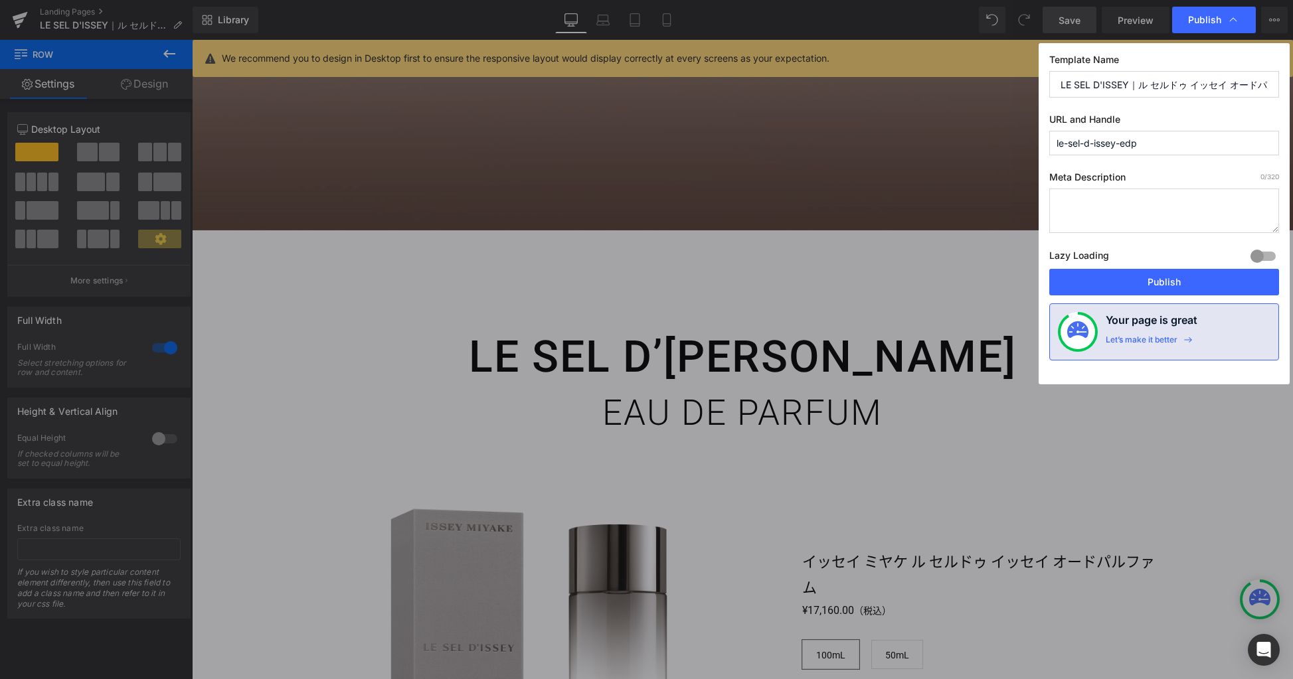
click at [1130, 190] on textarea at bounding box center [1164, 211] width 230 height 44
paste textarea "1994年、三宅一生は大自然からインスピレーションを受け、湧き出る〈水〉の清浄な力強さを香りで表現した「ロードゥ イッセイ プールオム」を発表。不朽の名香とな…"
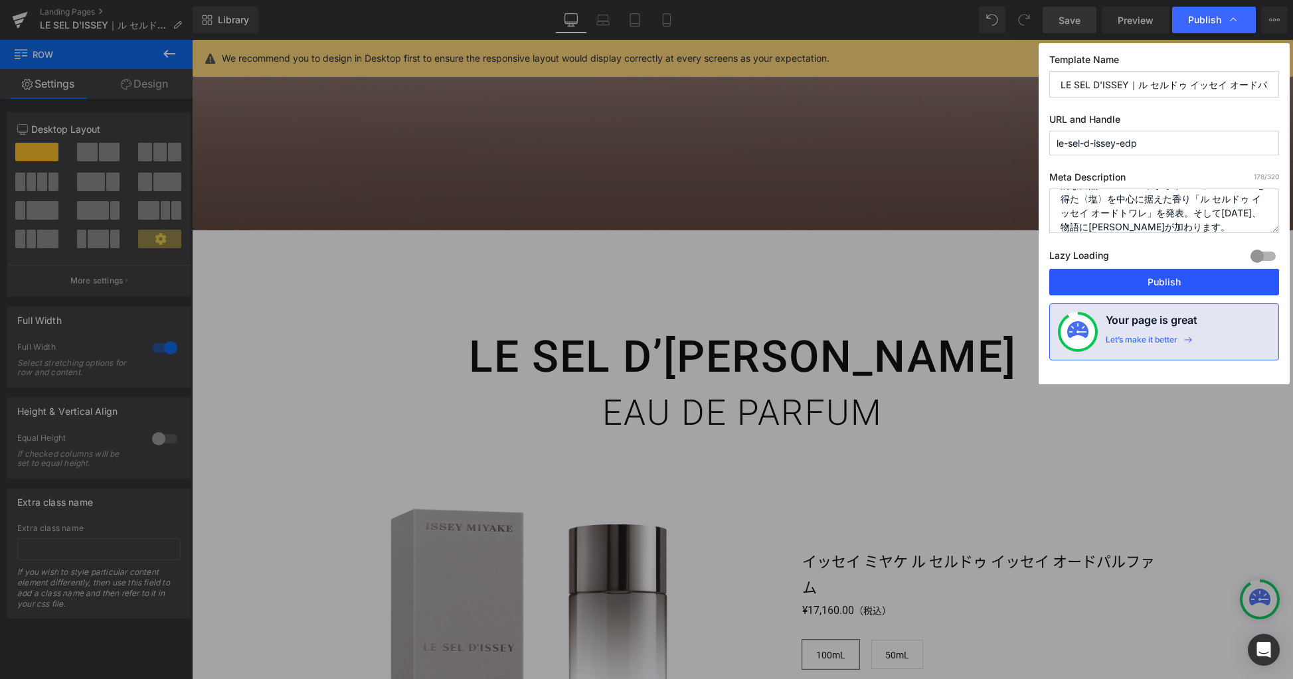
type textarea "1994年、三宅一生は大自然からインスピレーションを受け、湧き出る〈水〉の清浄な力強さを香りで表現した「ロードゥ イッセイ プールオム」を発表。不朽の名香とな…"
click at [1193, 286] on button "Publish" at bounding box center [1164, 282] width 230 height 27
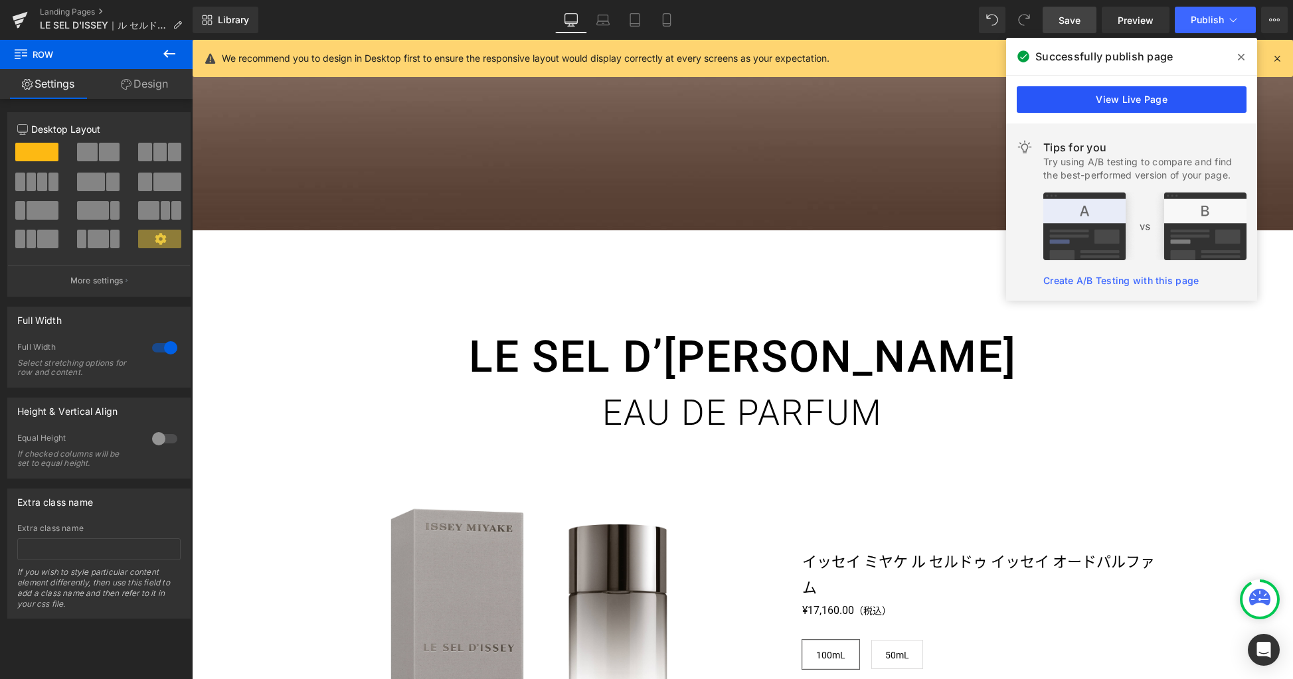
click at [1148, 101] on link "View Live Page" at bounding box center [1132, 99] width 230 height 27
